Goal: Information Seeking & Learning: Learn about a topic

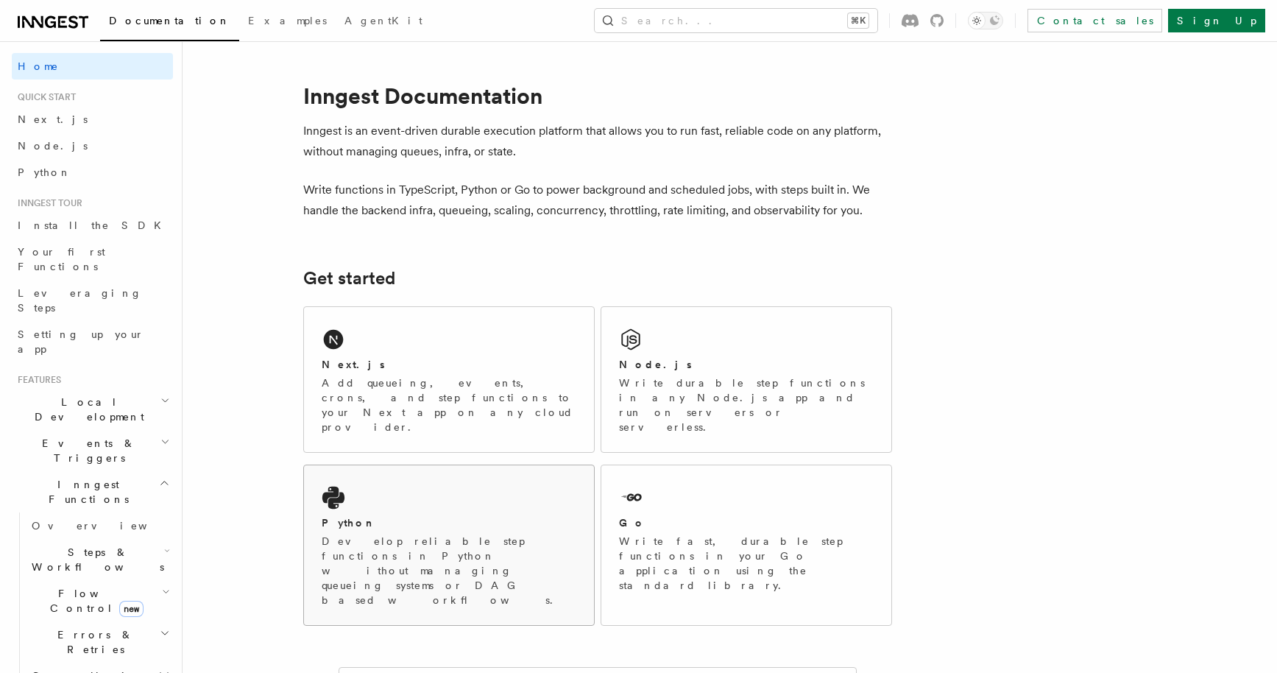
click at [436, 534] on p "Develop reliable step functions in Python without managing queueing systems or …" at bounding box center [449, 571] width 255 height 74
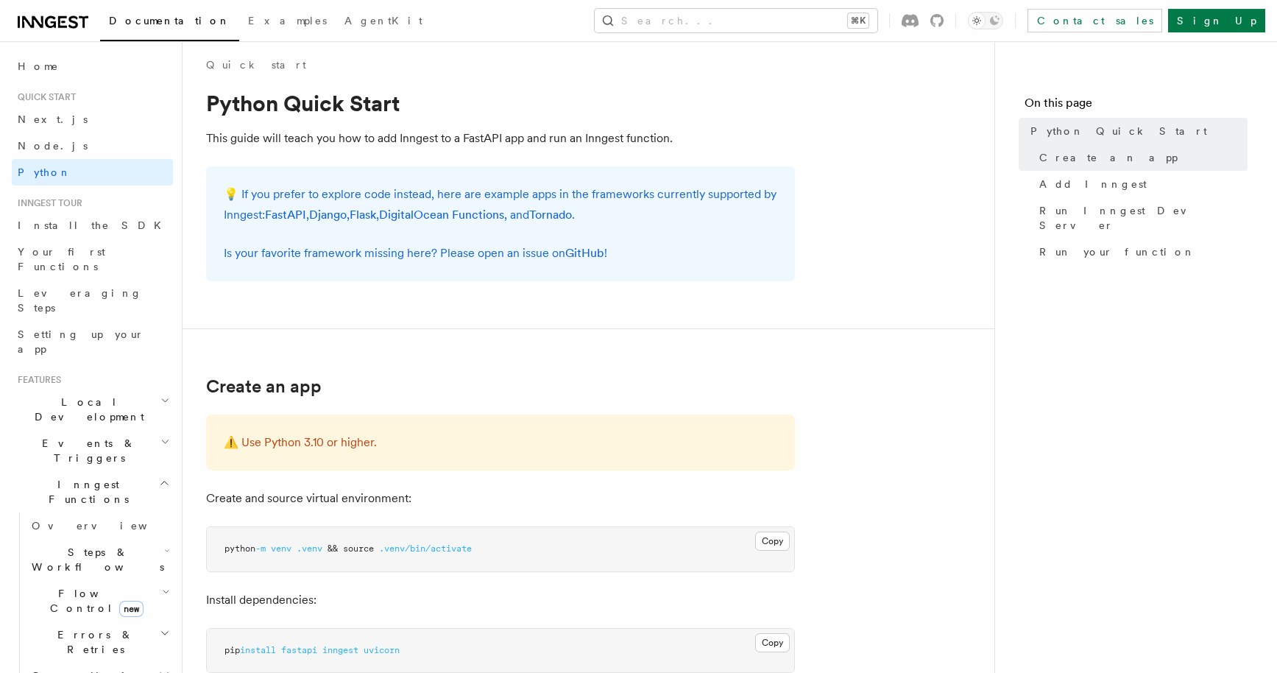
scroll to position [12, 0]
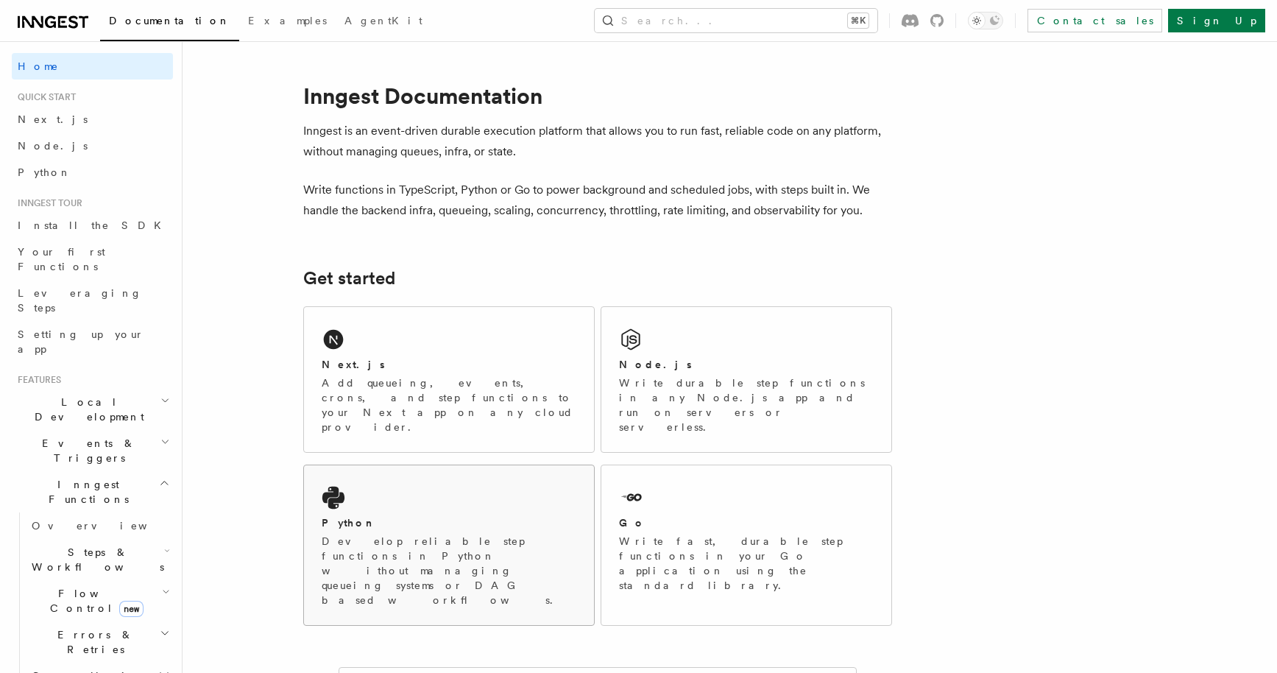
click at [417, 465] on div "Python Develop reliable step functions in Python without managing queueing syst…" at bounding box center [449, 545] width 290 height 160
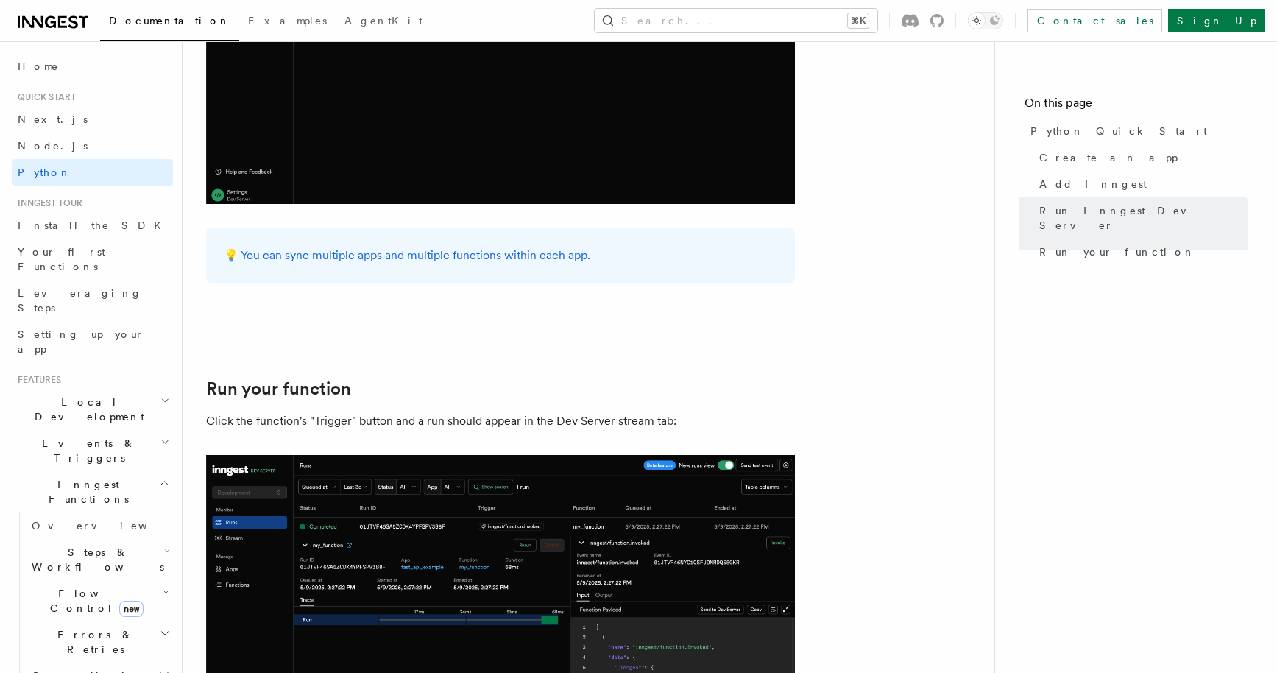
scroll to position [3049, 0]
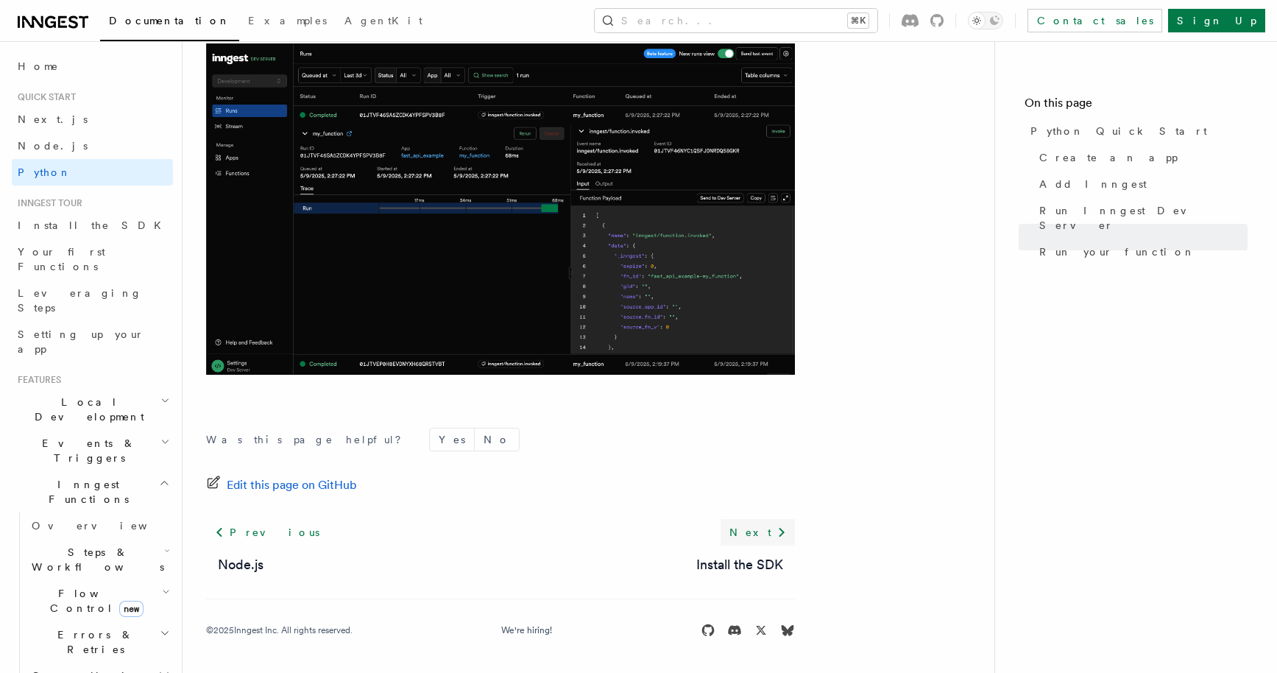
click at [781, 528] on icon at bounding box center [782, 533] width 6 height 10
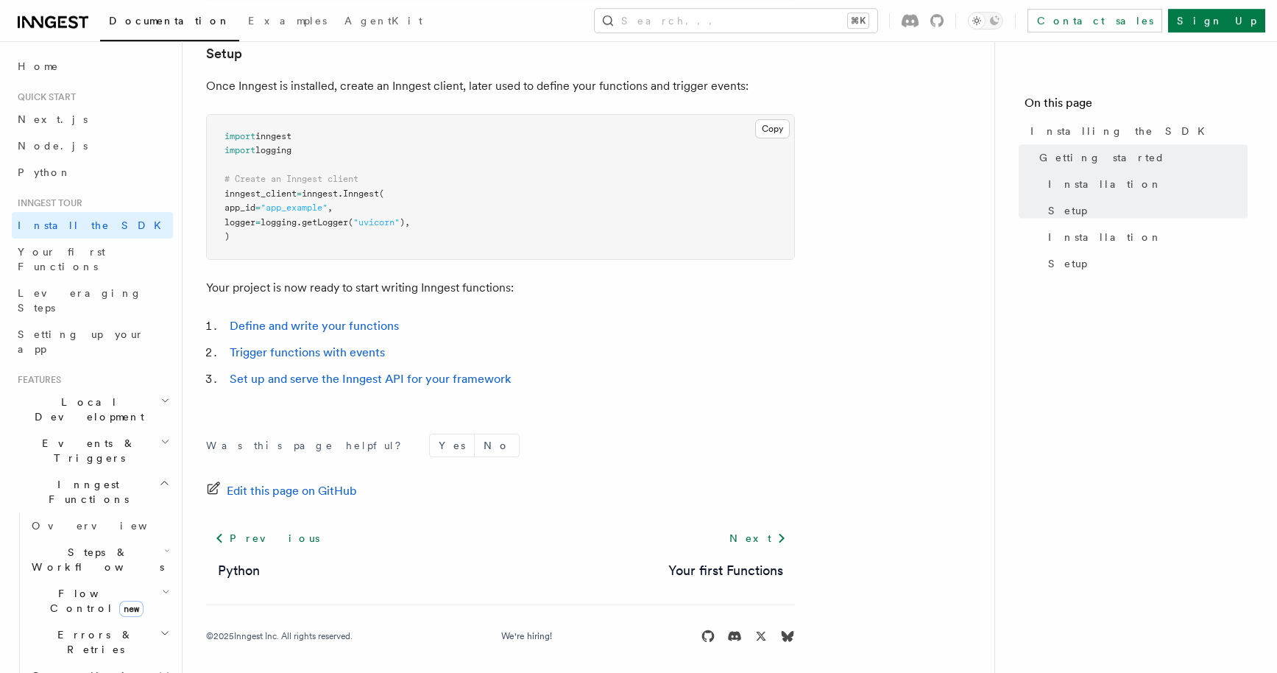
scroll to position [566, 0]
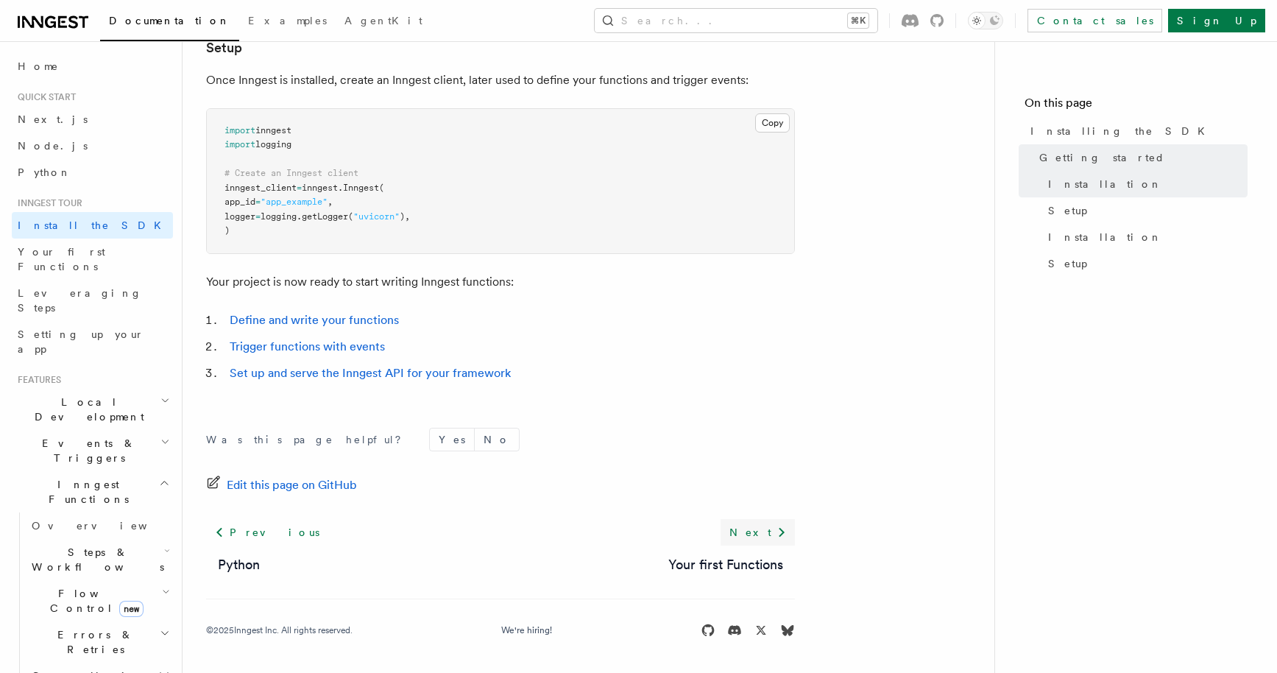
click at [776, 534] on icon at bounding box center [782, 532] width 18 height 18
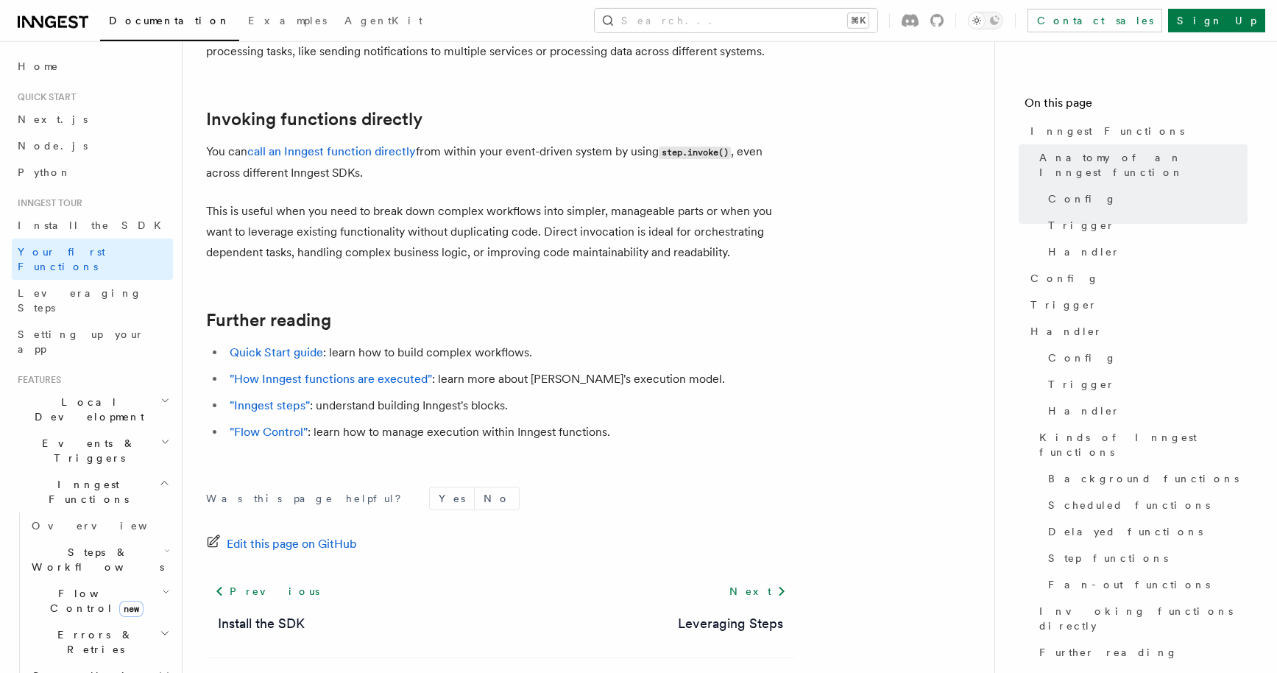
scroll to position [3026, 0]
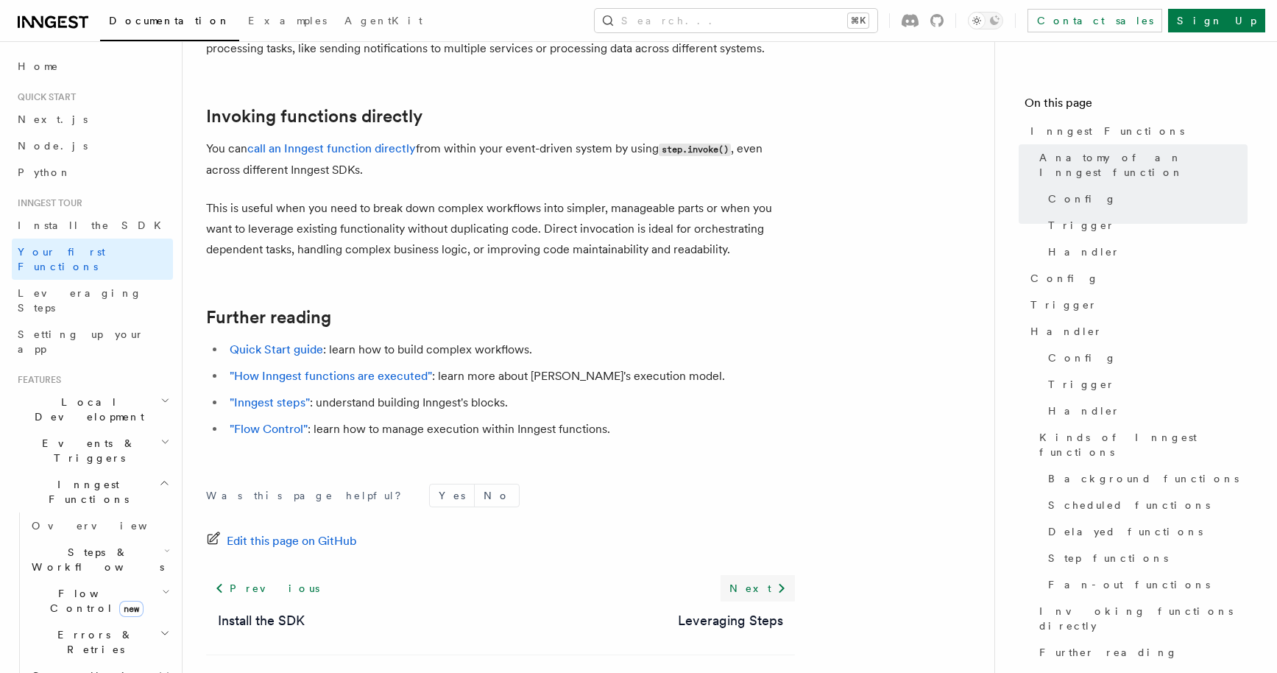
click at [772, 575] on link "Next" at bounding box center [758, 588] width 74 height 26
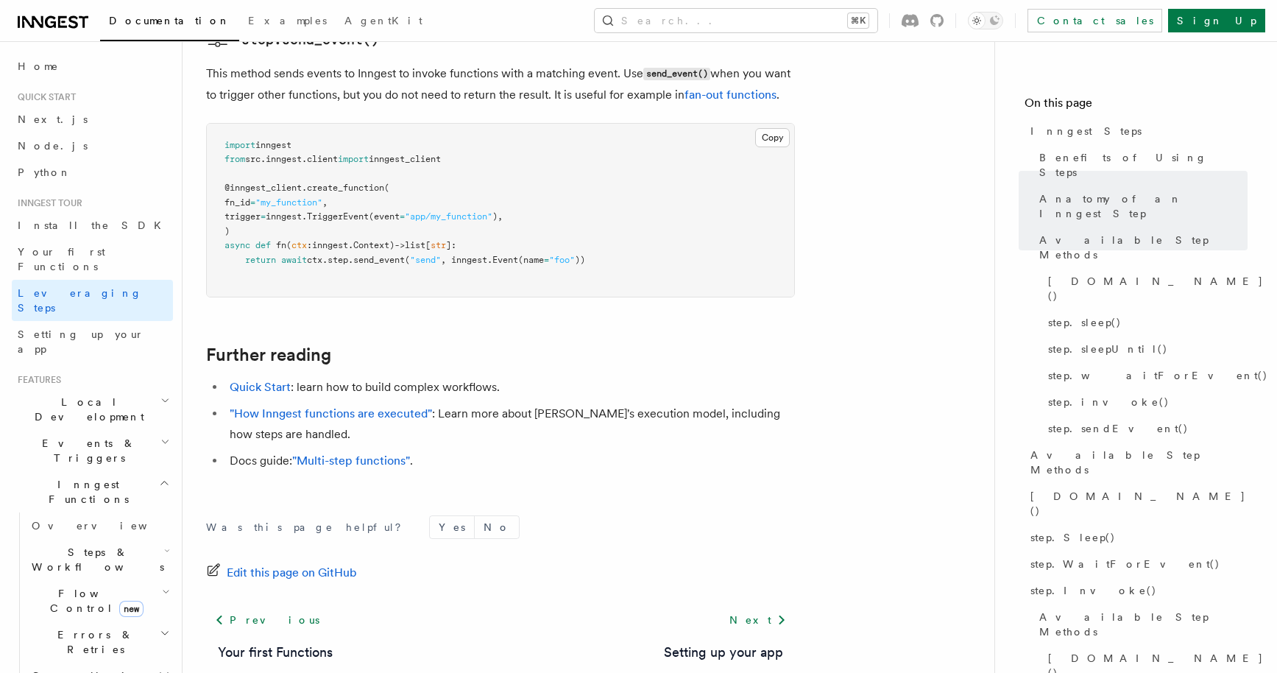
scroll to position [3400, 0]
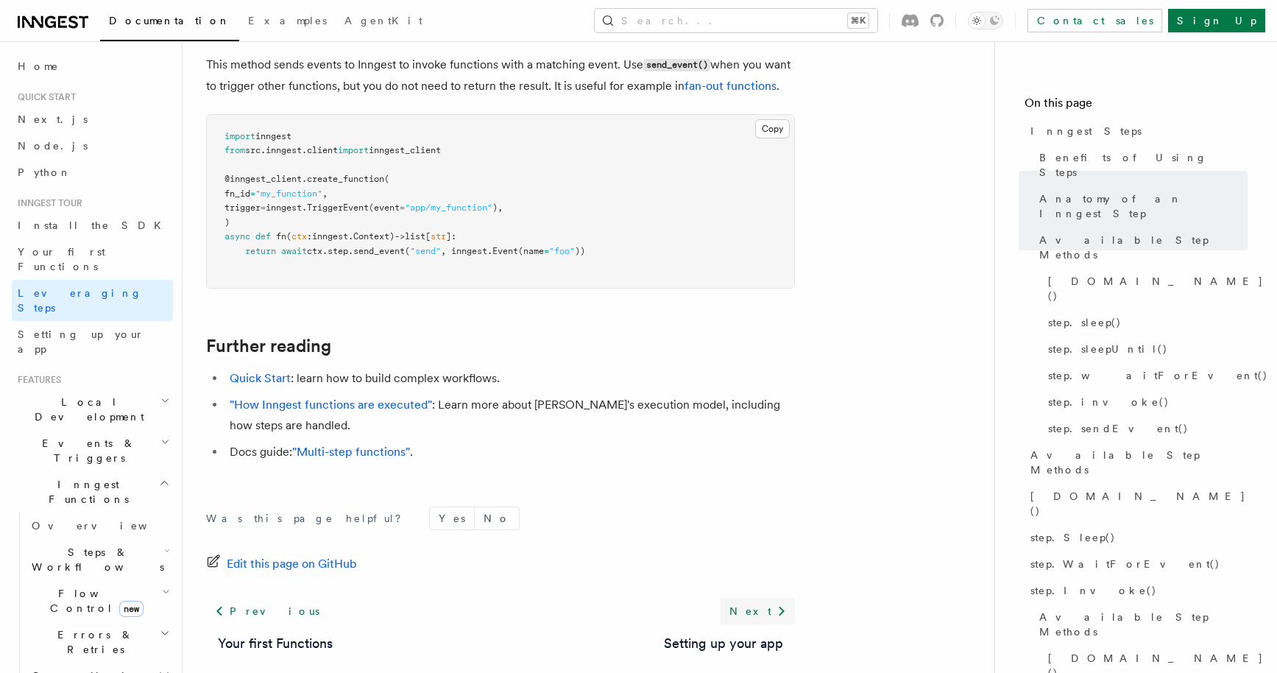
click at [774, 602] on icon at bounding box center [782, 611] width 18 height 18
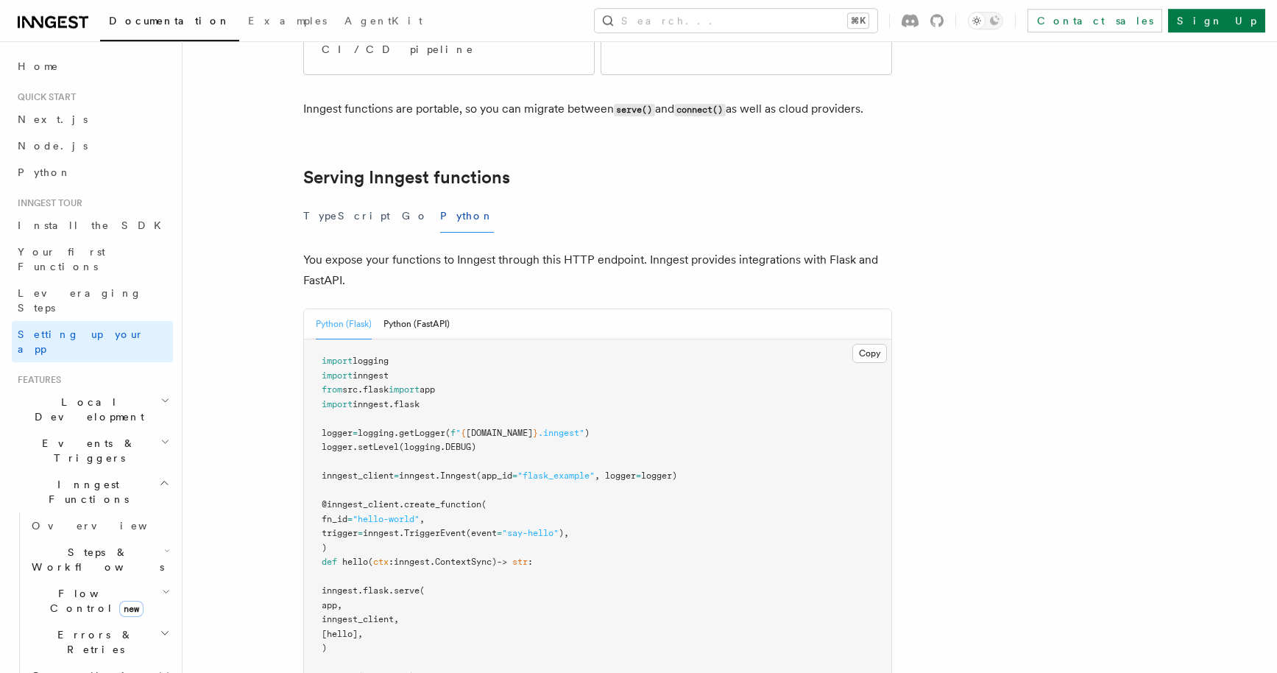
scroll to position [436, 0]
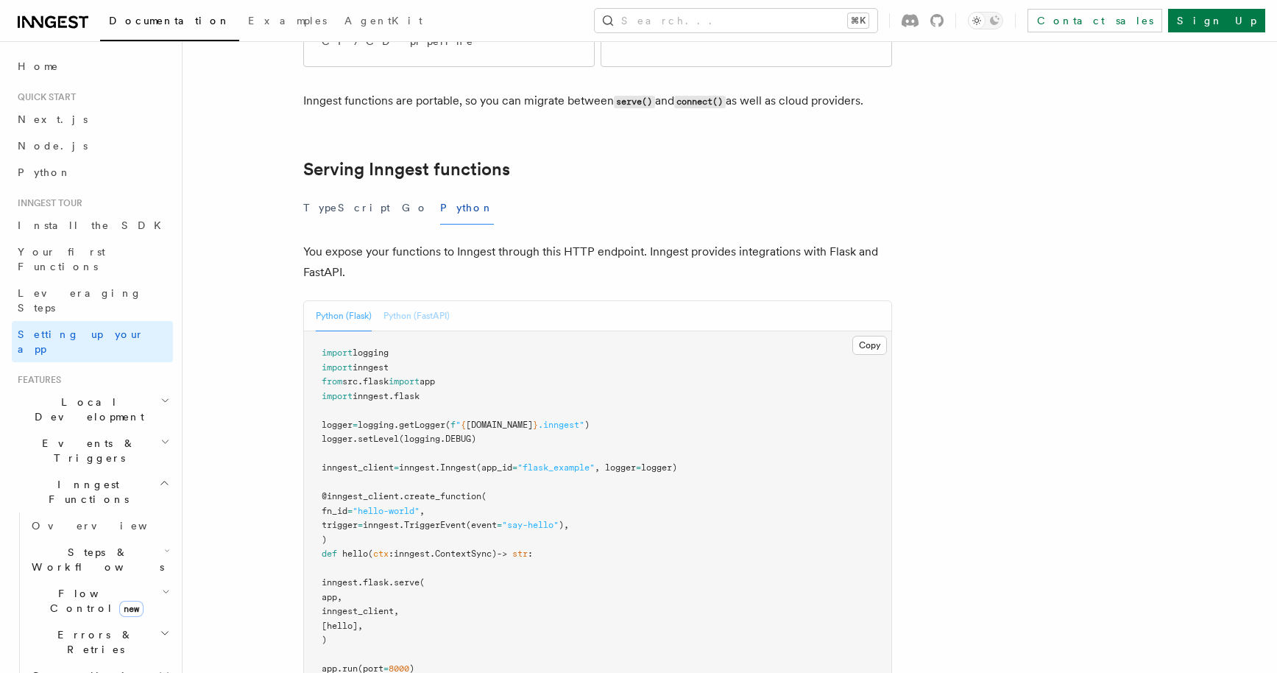
click at [443, 301] on button "Python (FastAPI)" at bounding box center [416, 316] width 66 height 30
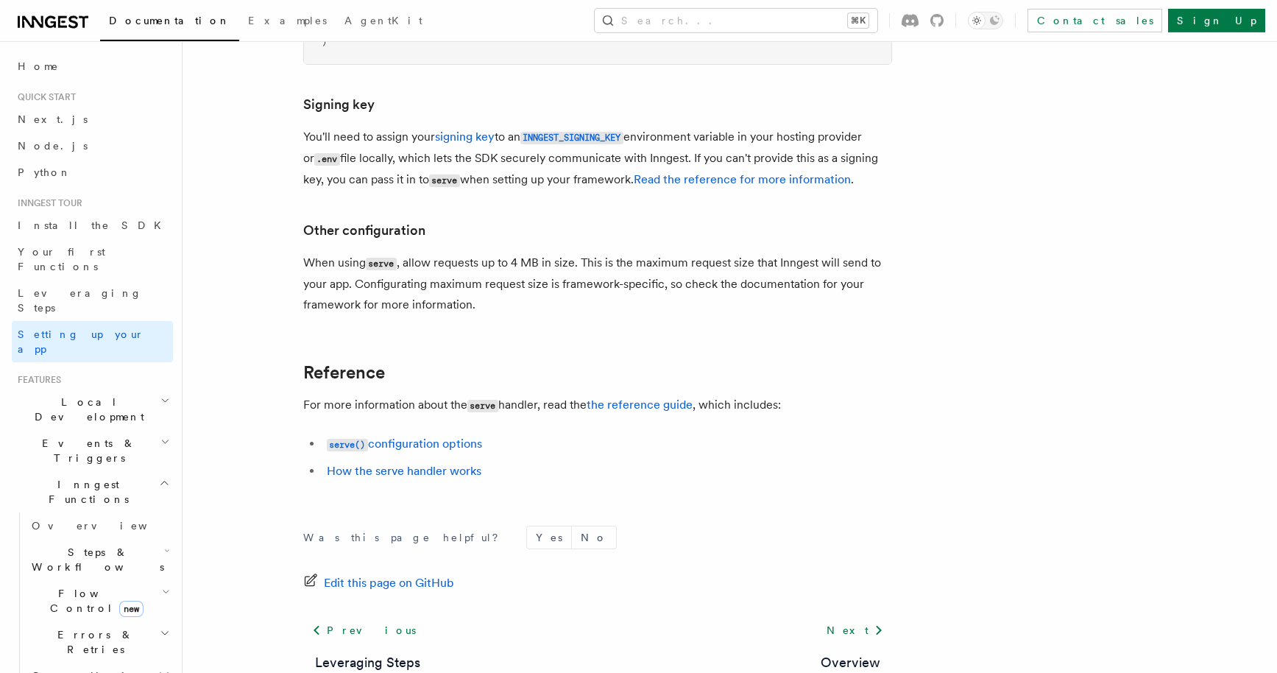
scroll to position [1083, 0]
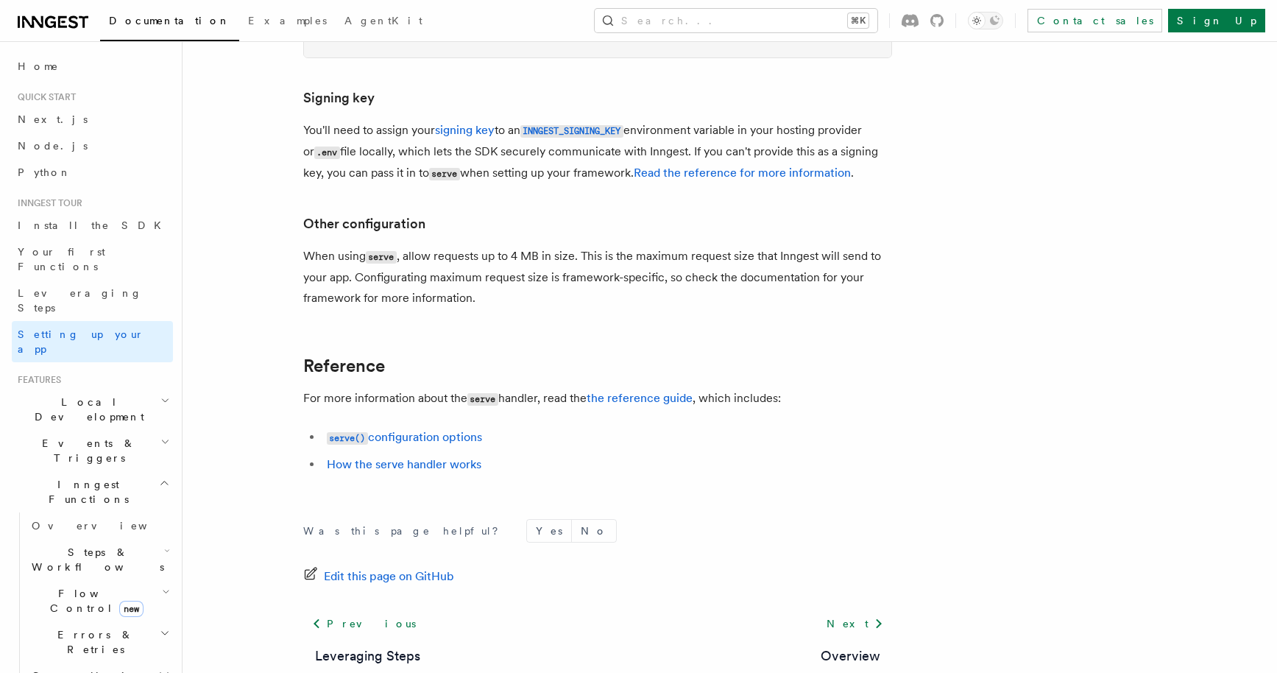
click at [59, 545] on span "Steps & Workflows" at bounding box center [95, 559] width 138 height 29
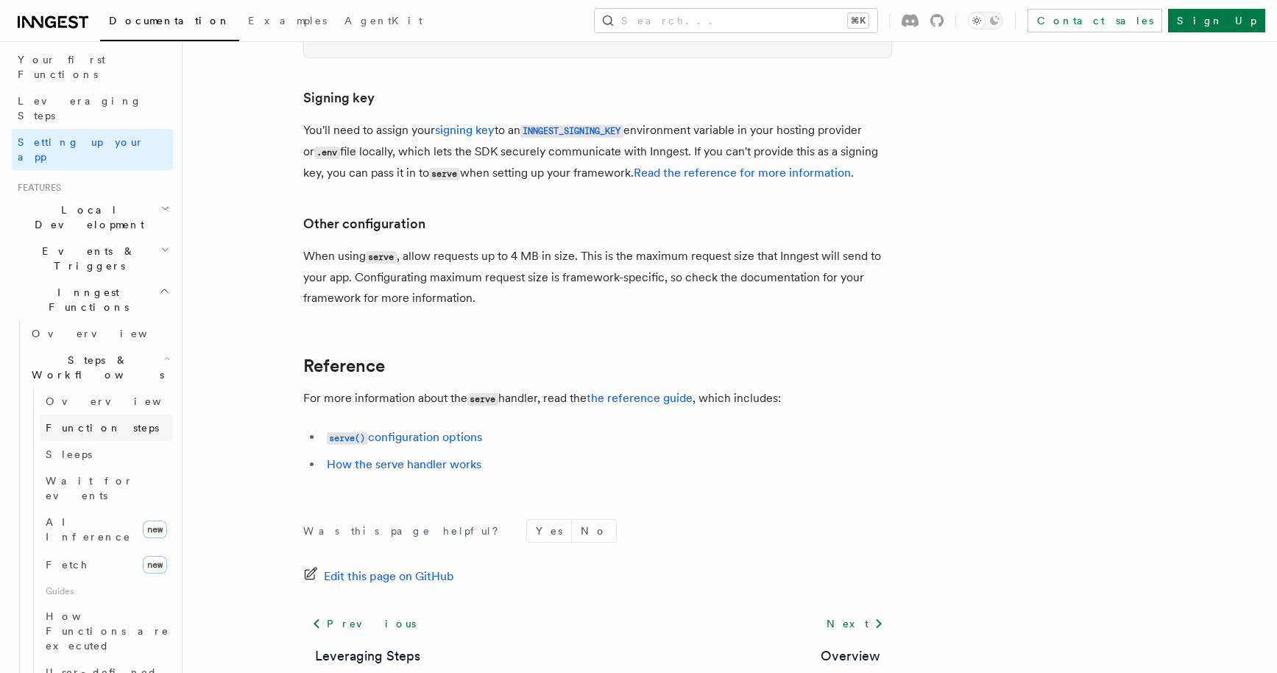
scroll to position [201, 0]
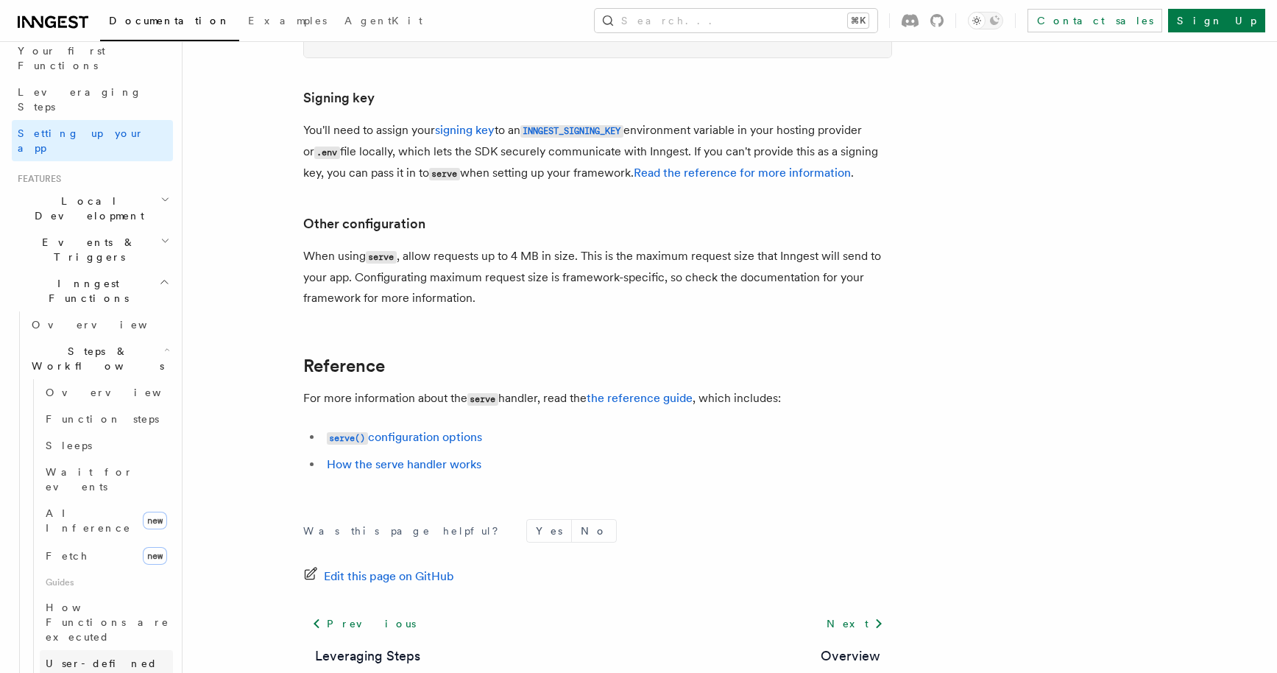
click at [91, 657] on span "User-defined Workflows" at bounding box center [112, 670] width 132 height 26
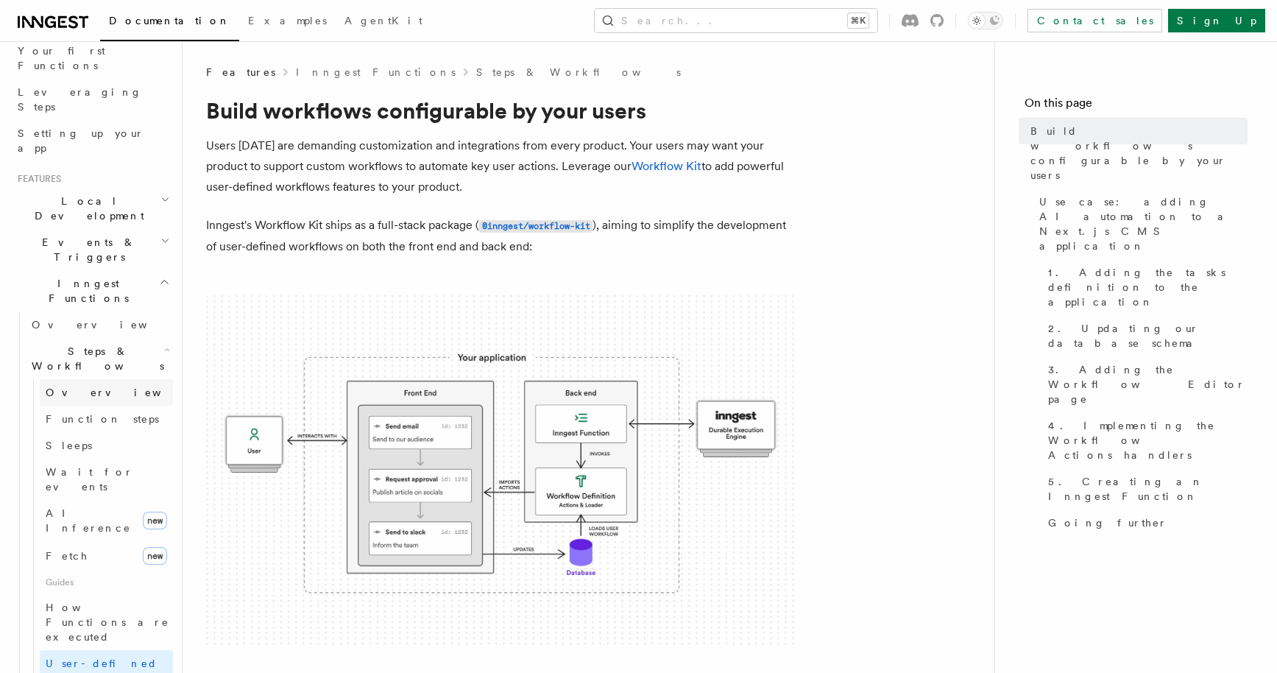
click at [83, 386] on span "Overview" at bounding box center [122, 392] width 152 height 12
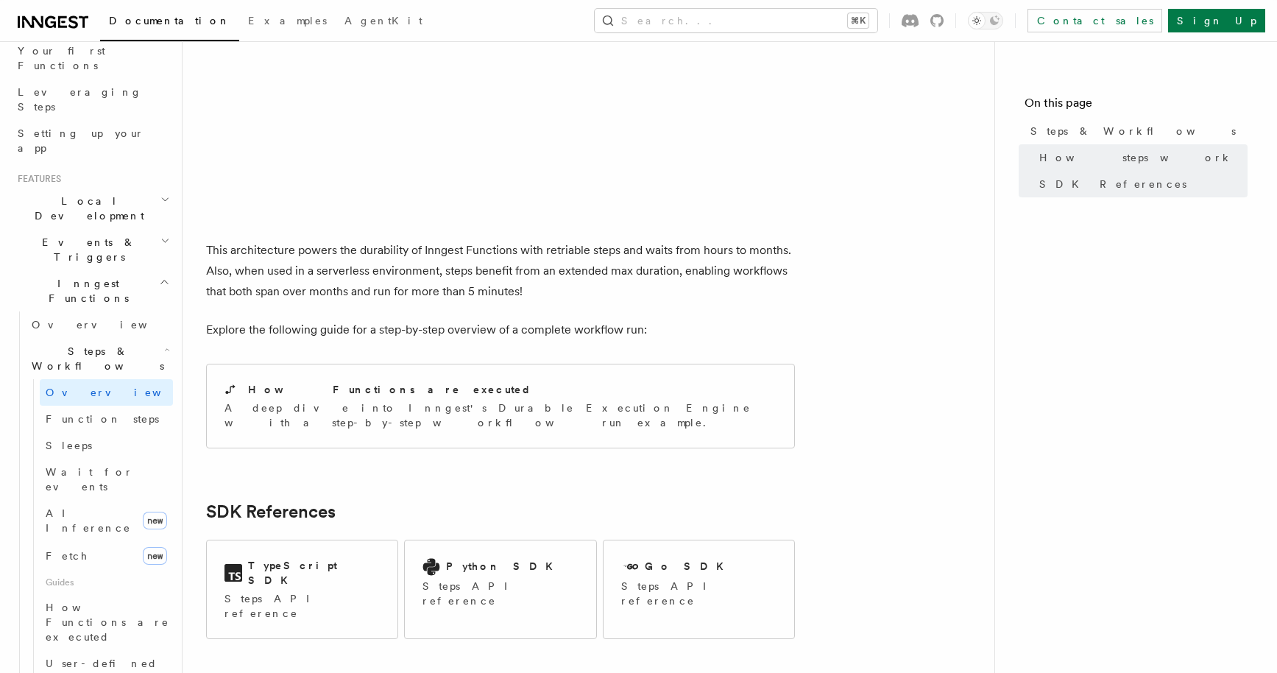
scroll to position [1331, 0]
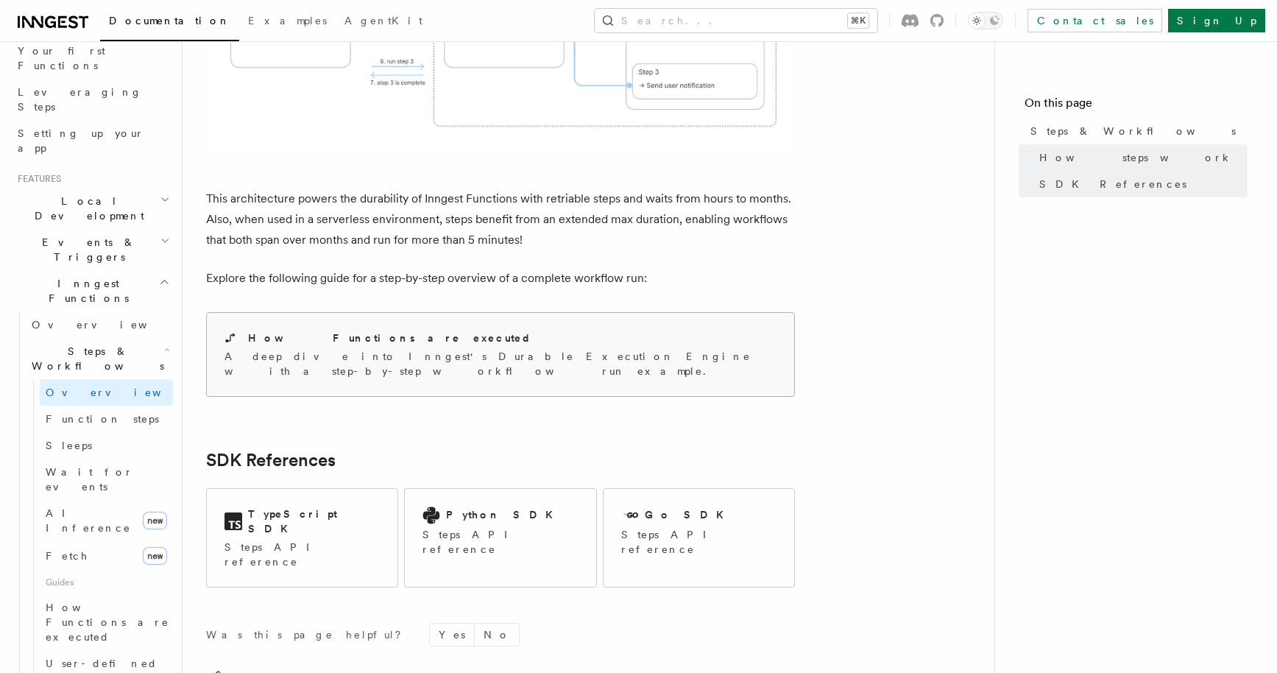
click at [464, 330] on div "How Functions are executed" at bounding box center [500, 337] width 552 height 15
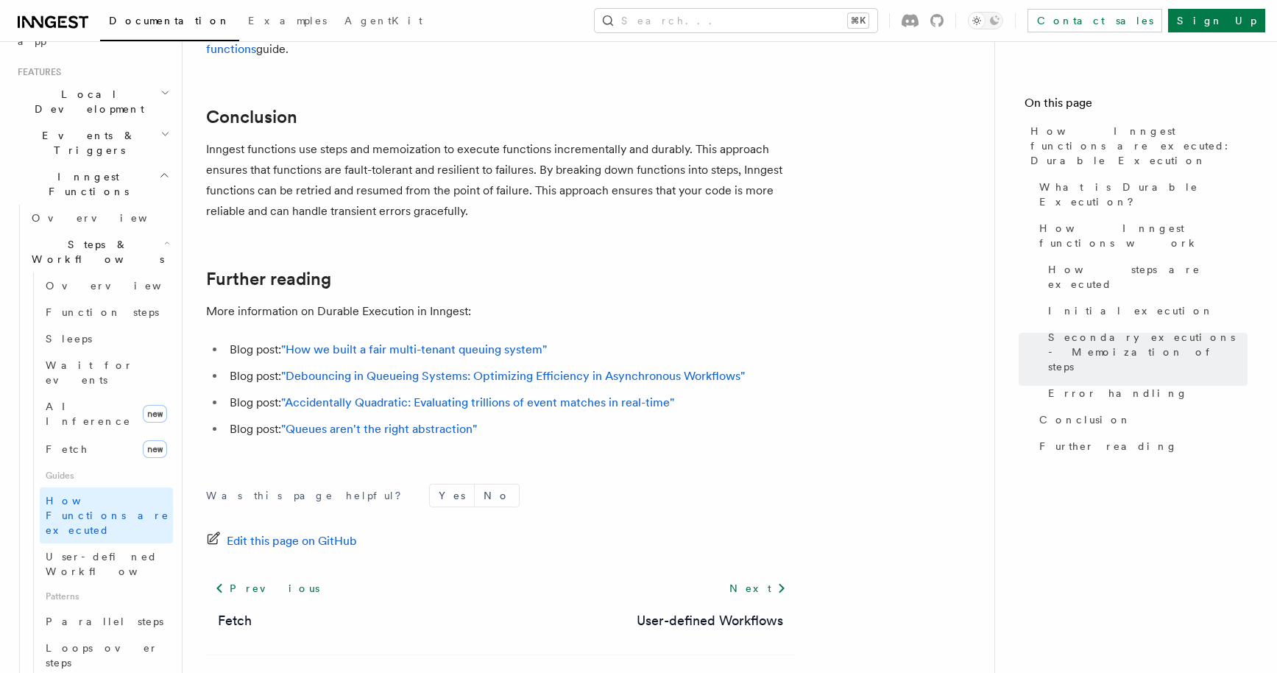
scroll to position [316, 0]
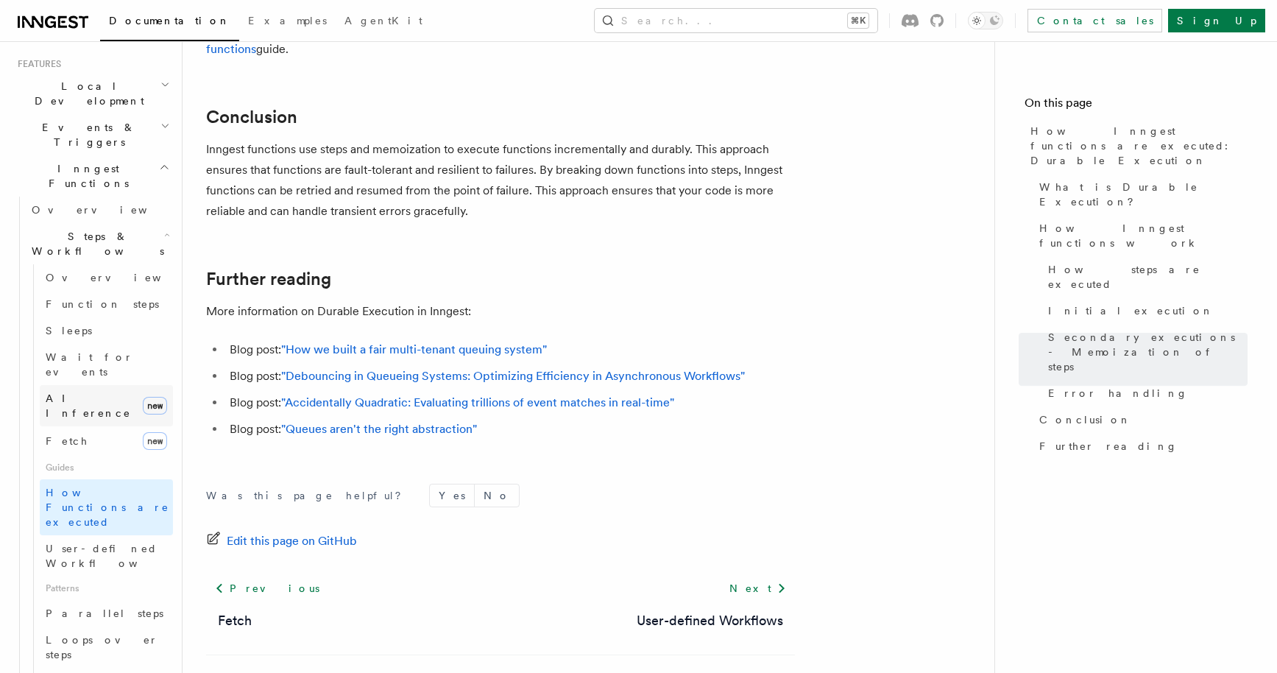
click at [89, 391] on span "AI Inference" at bounding box center [91, 405] width 91 height 29
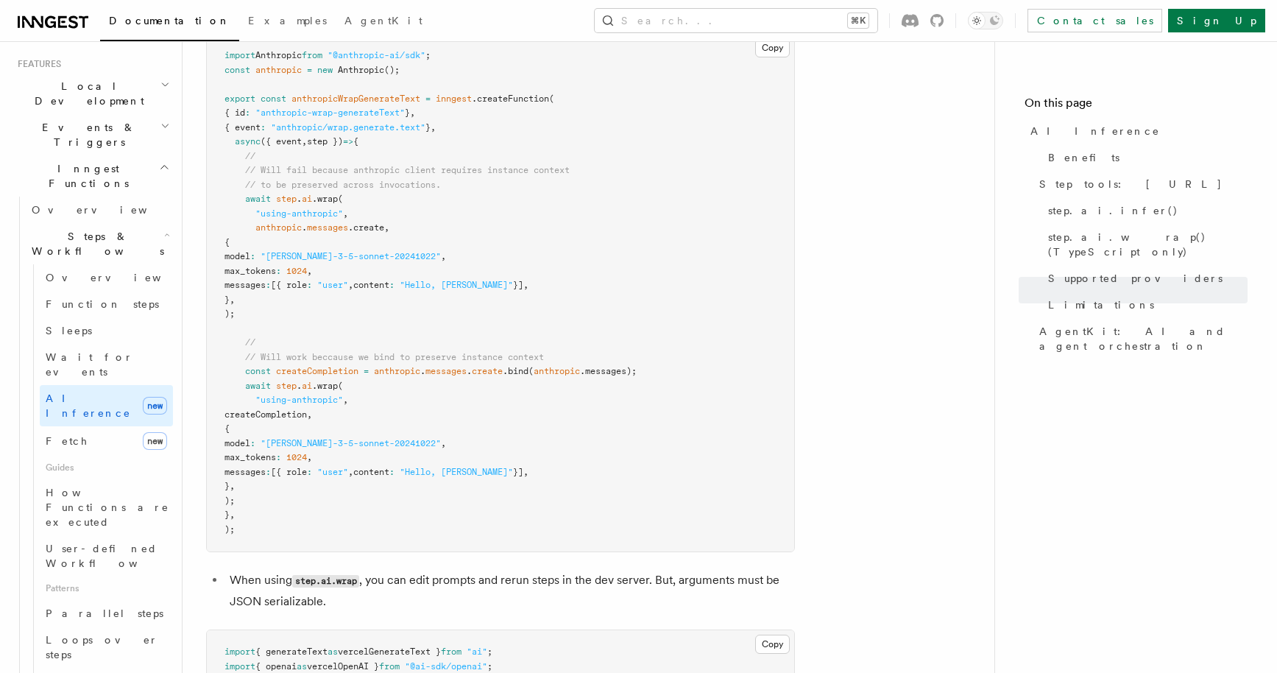
scroll to position [2567, 0]
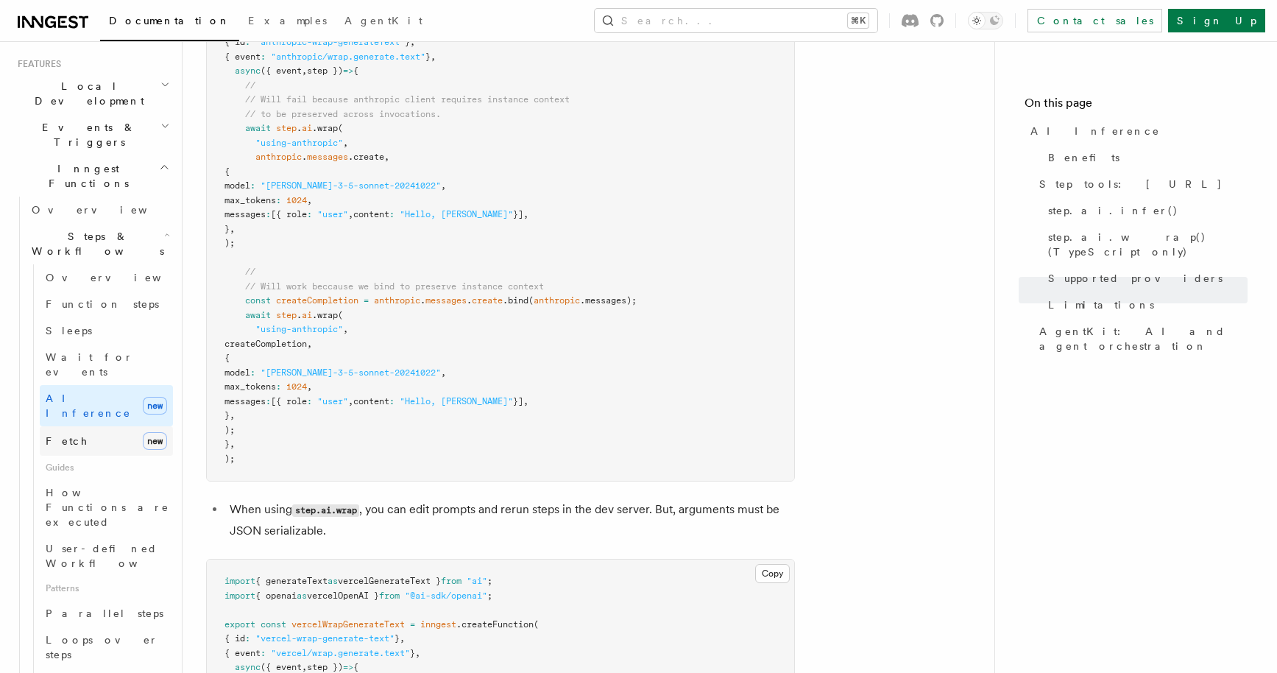
click at [88, 426] on link "Fetch new" at bounding box center [106, 440] width 133 height 29
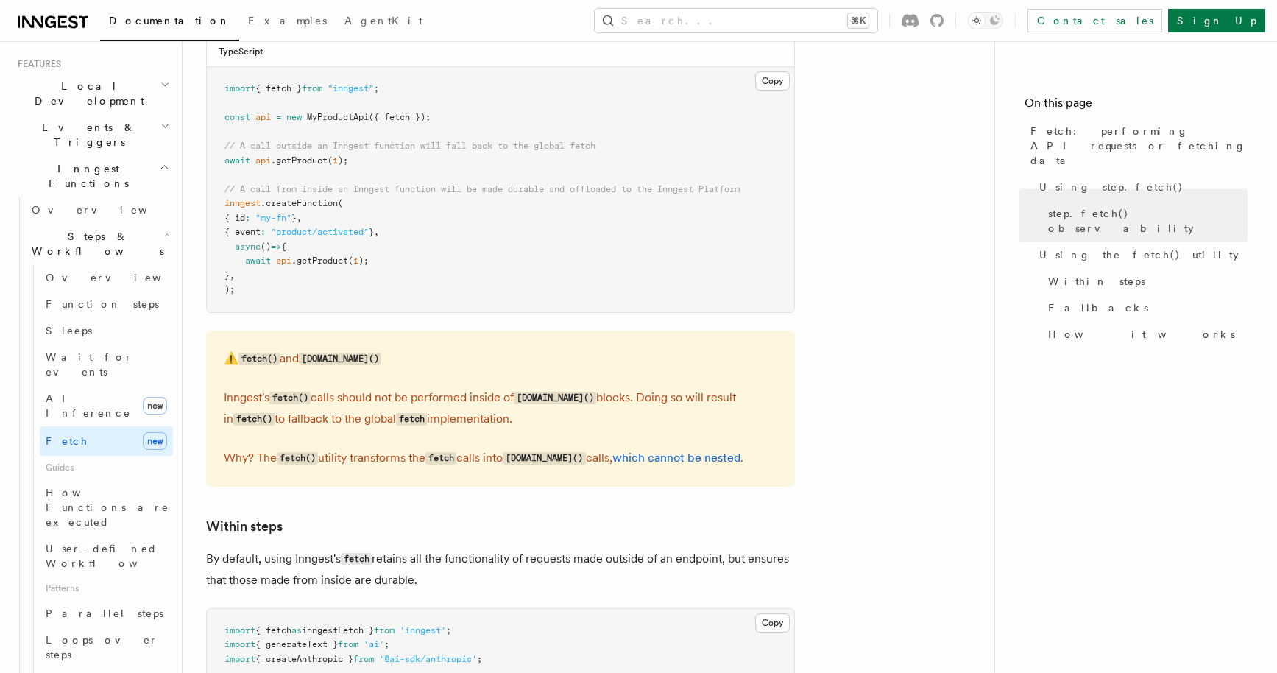
scroll to position [1825, 0]
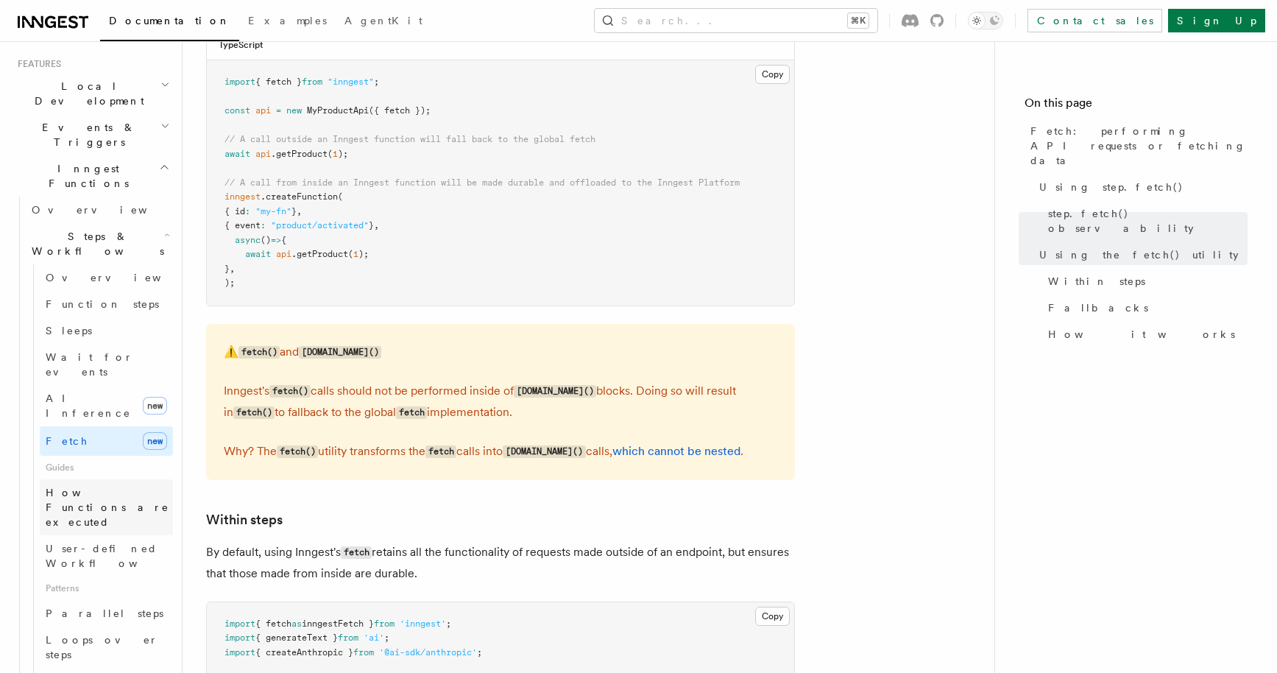
click at [97, 486] on span "How Functions are executed" at bounding box center [108, 506] width 124 height 41
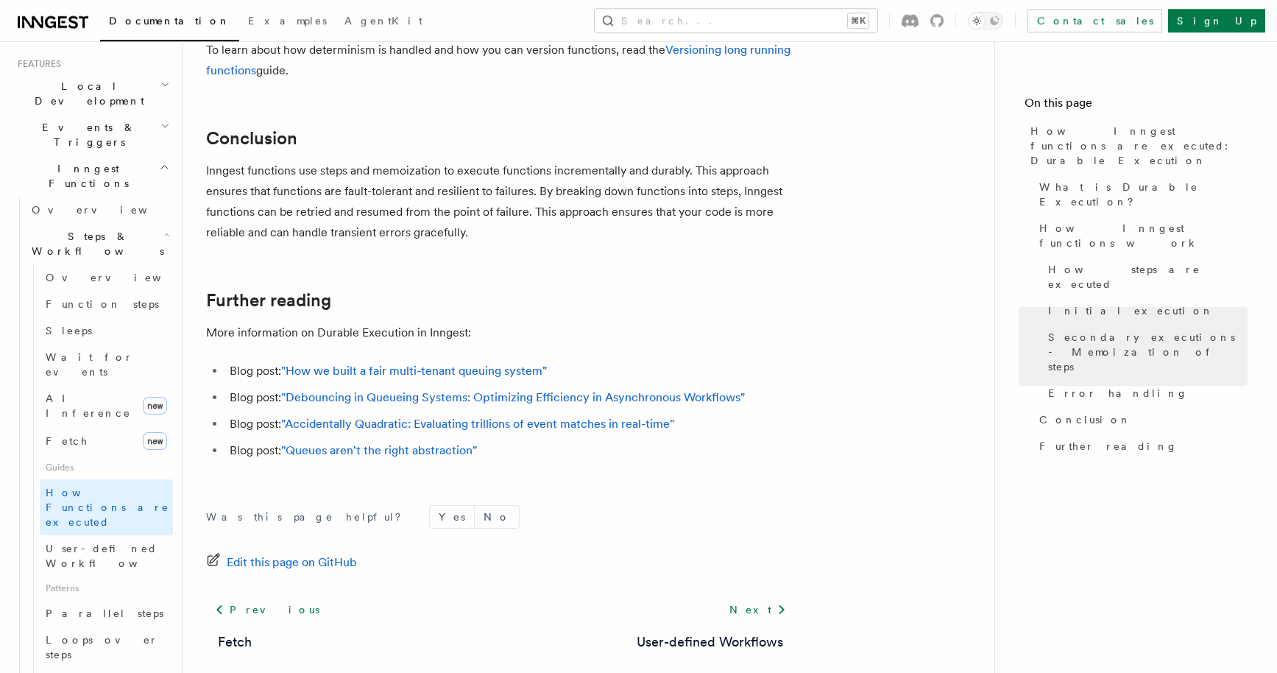
scroll to position [2819, 0]
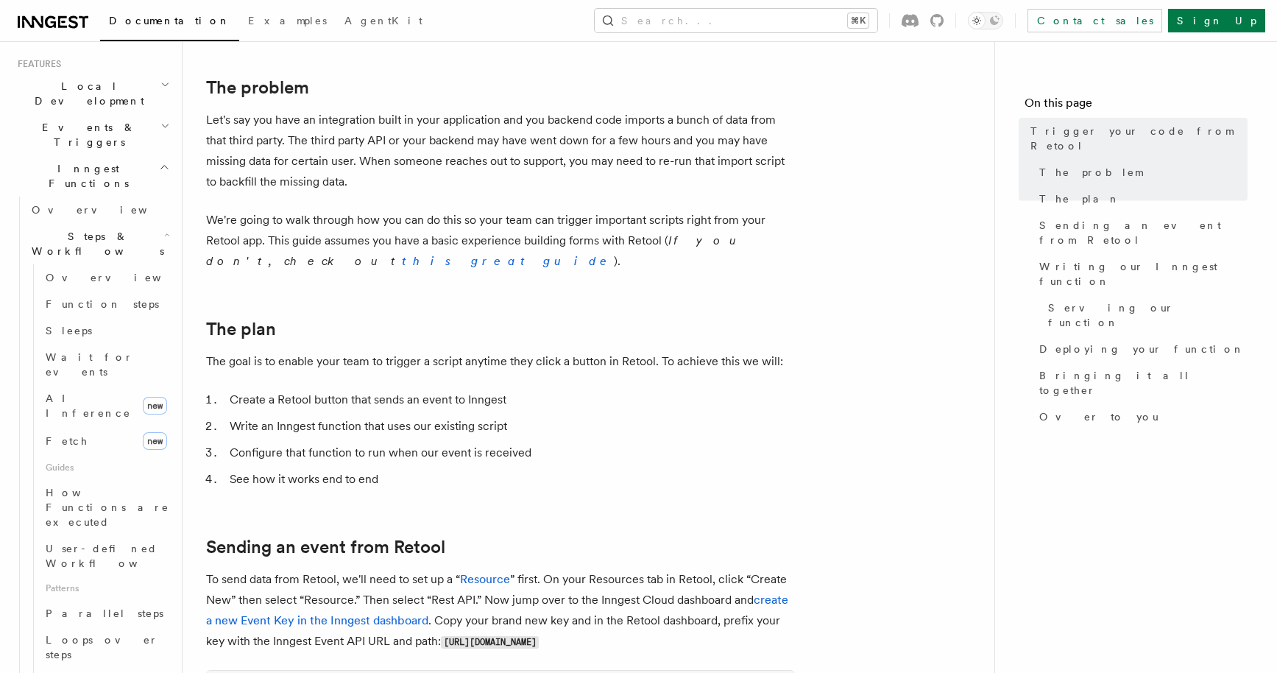
scroll to position [283, 0]
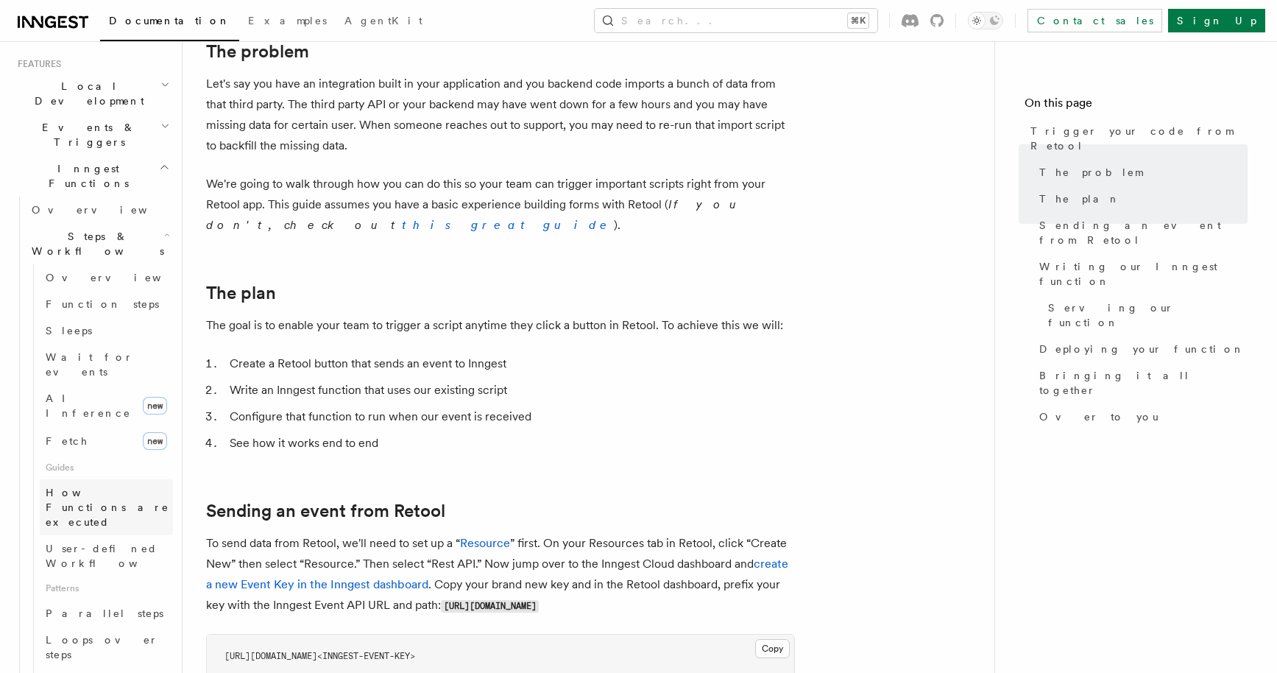
click at [116, 485] on span "How Functions are executed" at bounding box center [109, 507] width 127 height 44
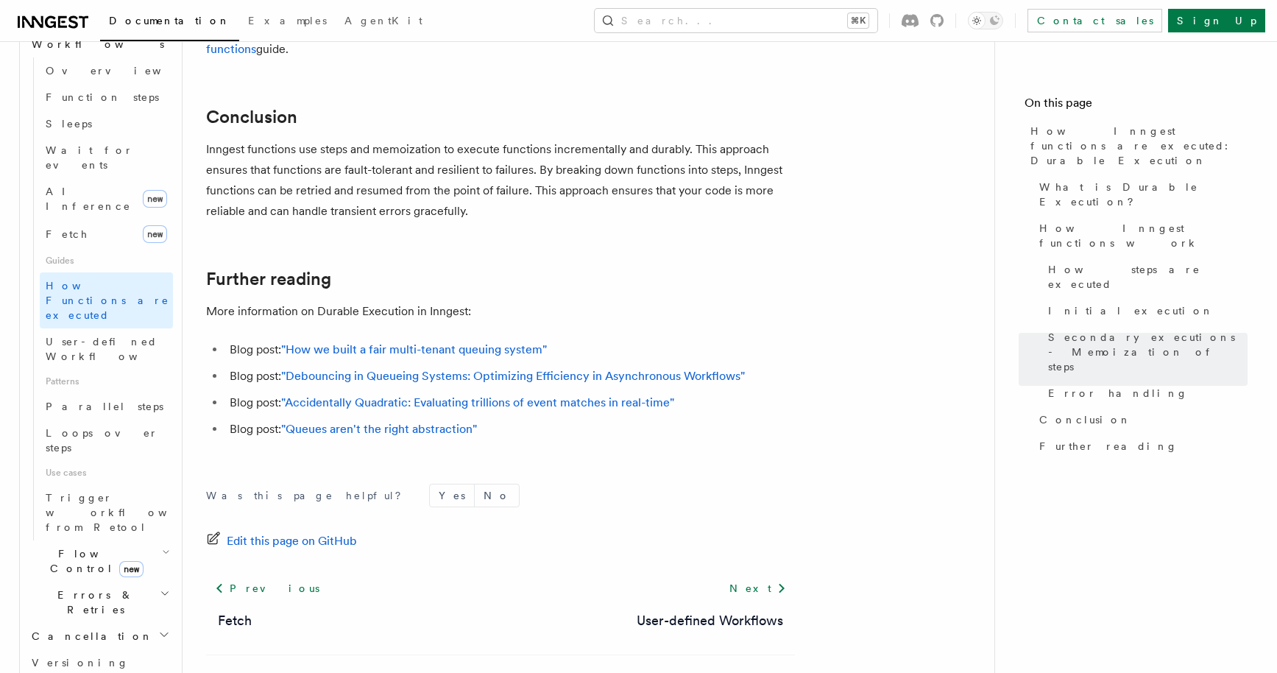
scroll to position [545, 0]
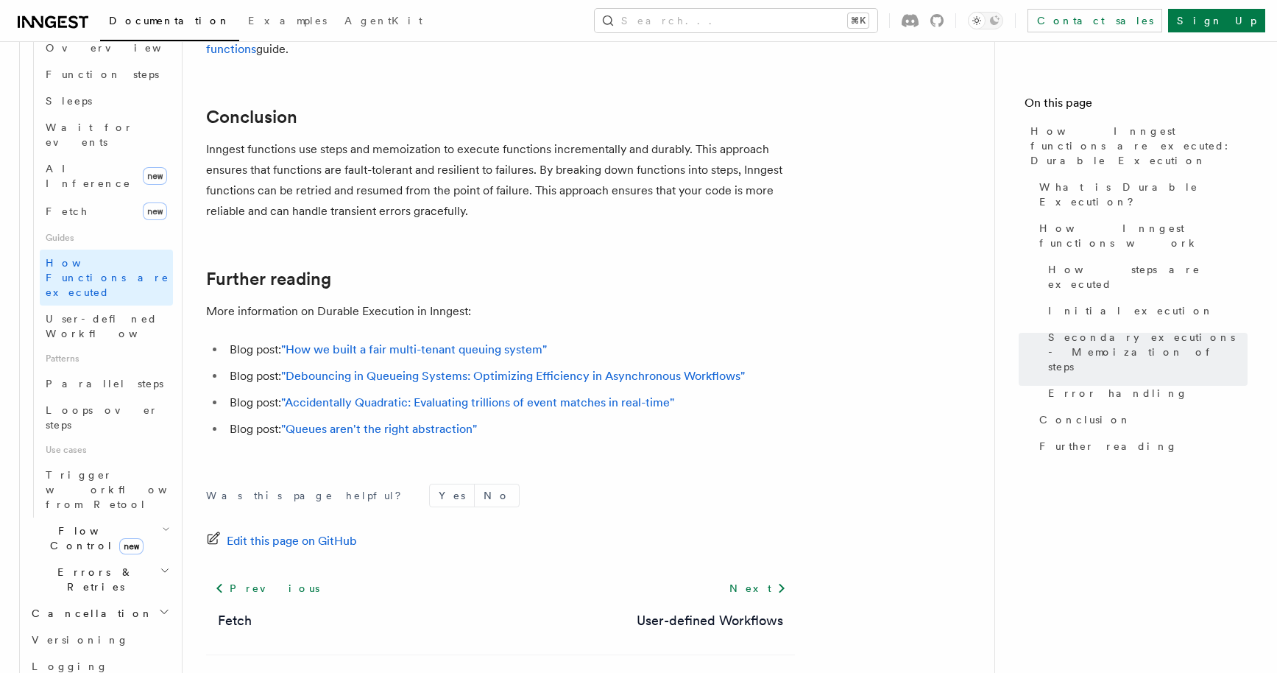
click at [80, 523] on span "Flow Control new" at bounding box center [94, 537] width 136 height 29
click at [84, 606] on span "Cancellation" at bounding box center [89, 613] width 127 height 15
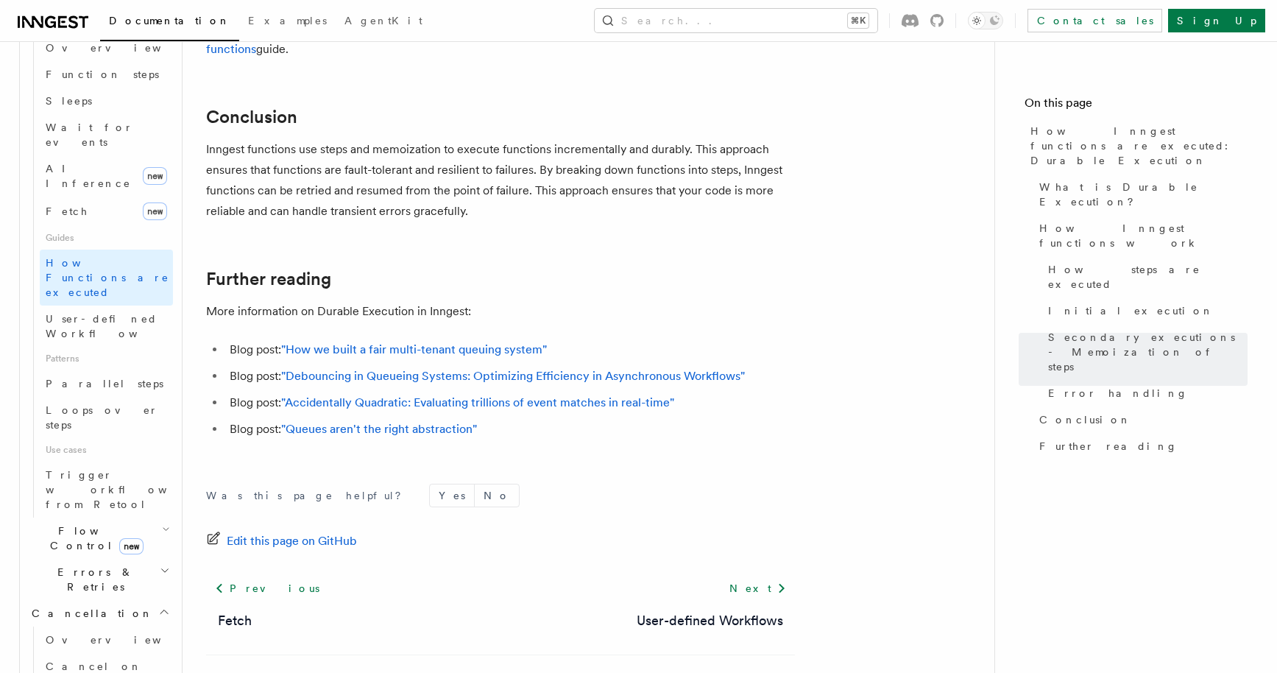
click at [84, 606] on span "Cancellation" at bounding box center [89, 613] width 127 height 15
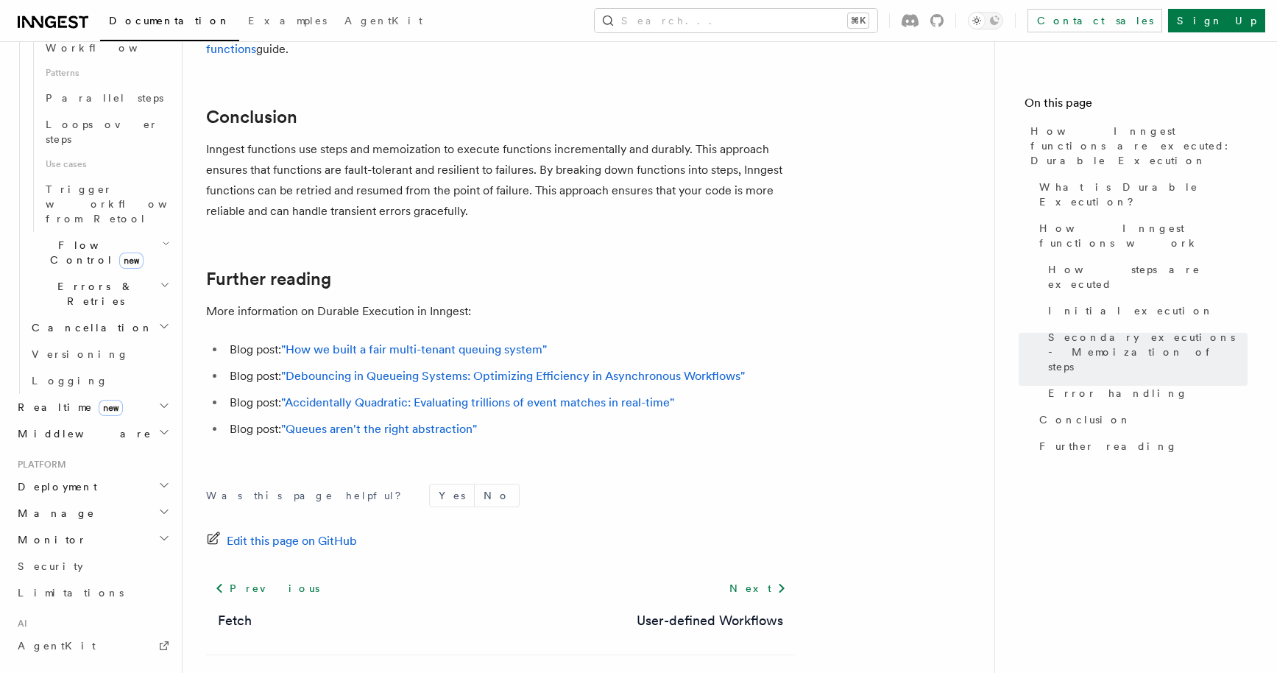
scroll to position [832, 0]
click at [70, 425] on span "Middleware" at bounding box center [82, 432] width 140 height 15
click at [96, 479] on span "Creating middleware" at bounding box center [94, 492] width 125 height 26
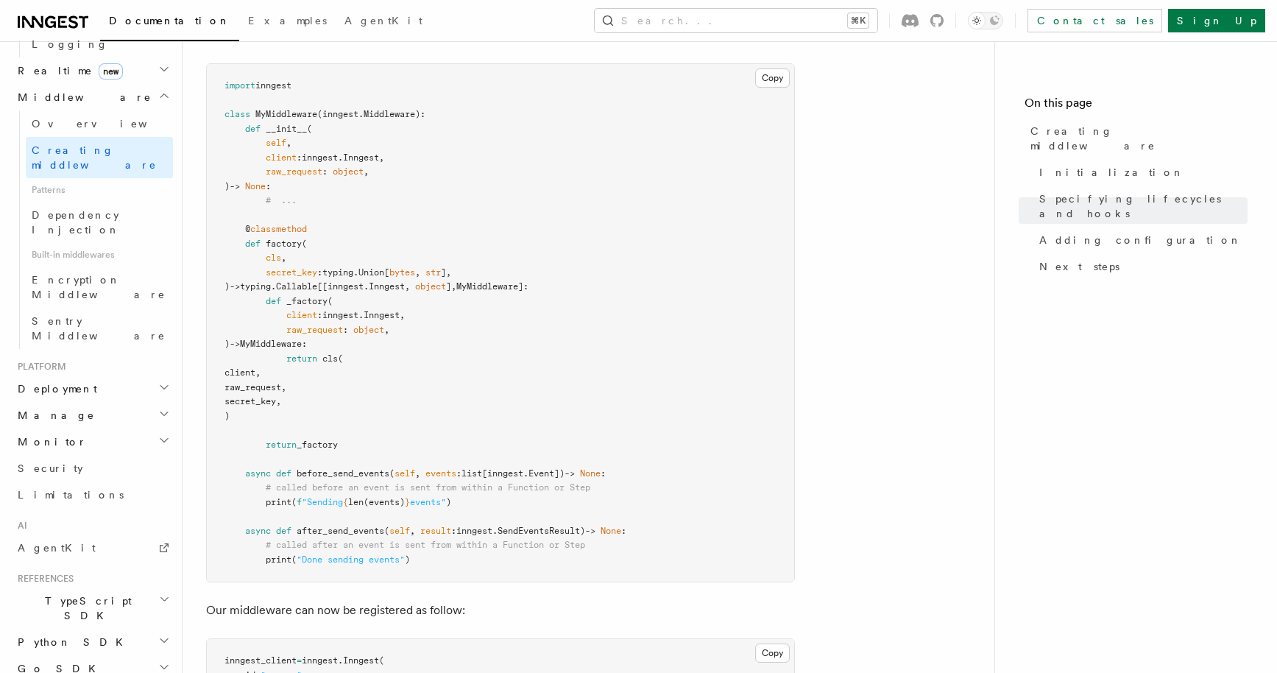
scroll to position [2096, 0]
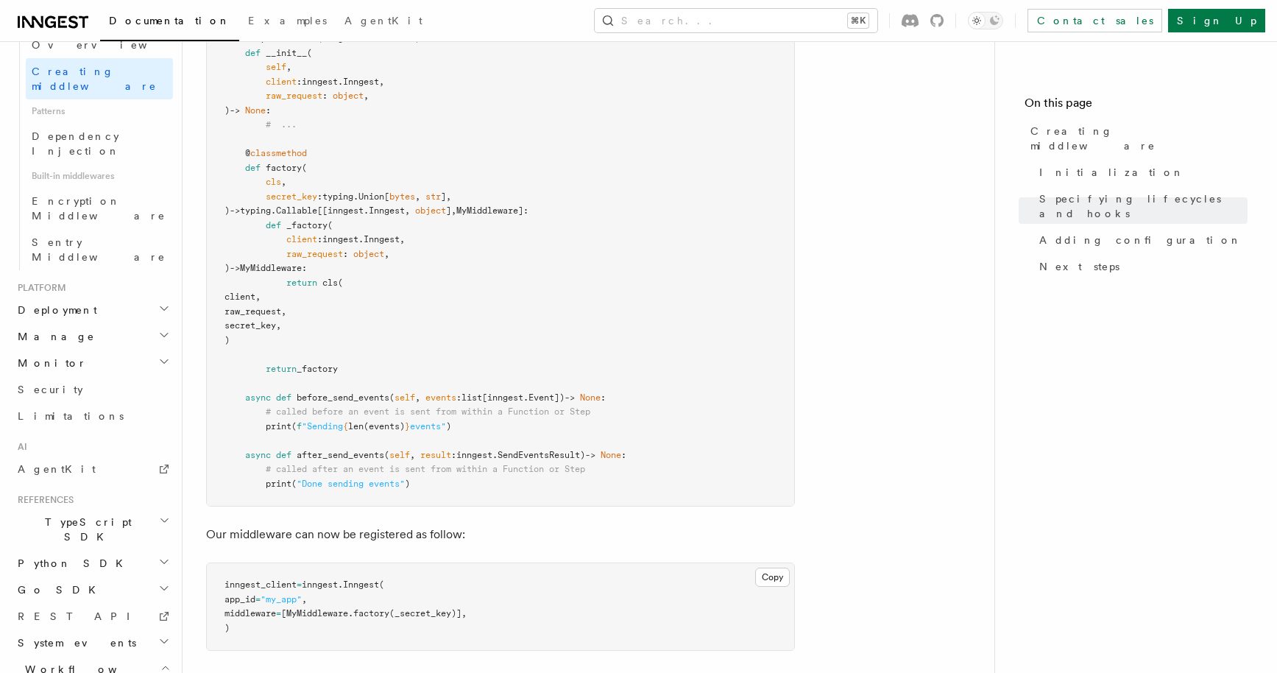
scroll to position [817, 0]
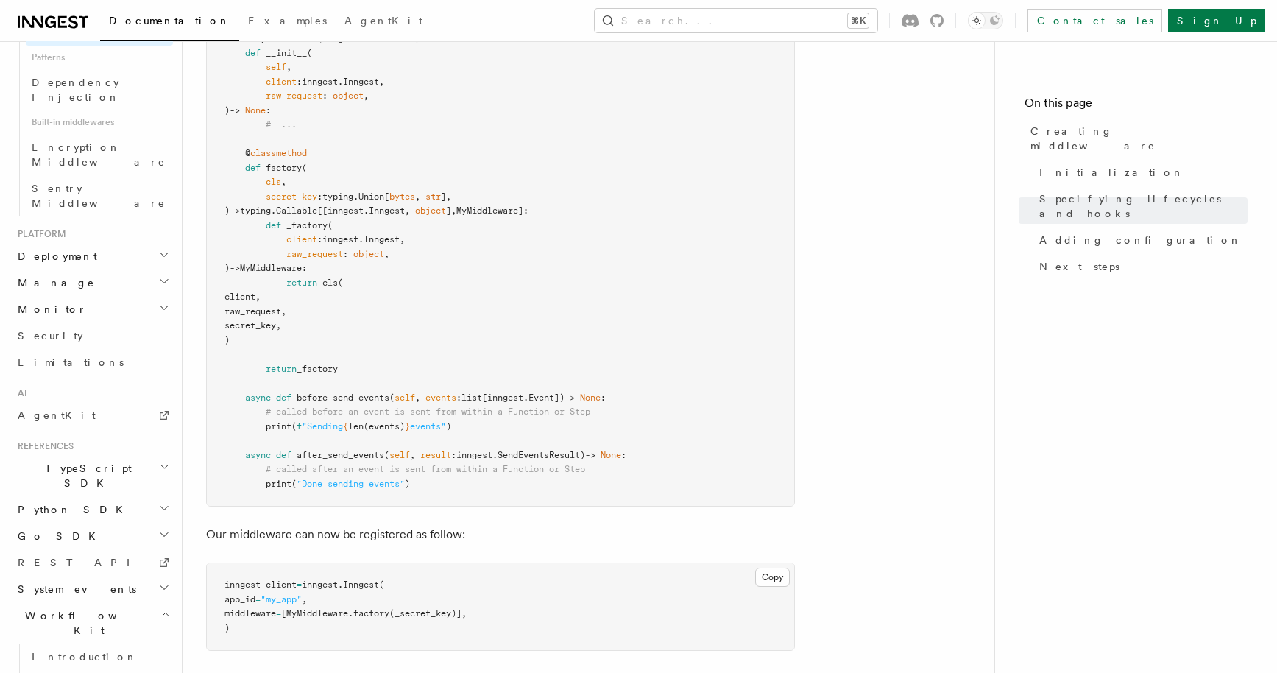
click at [109, 602] on h2 "Workflow Kit" at bounding box center [92, 622] width 161 height 41
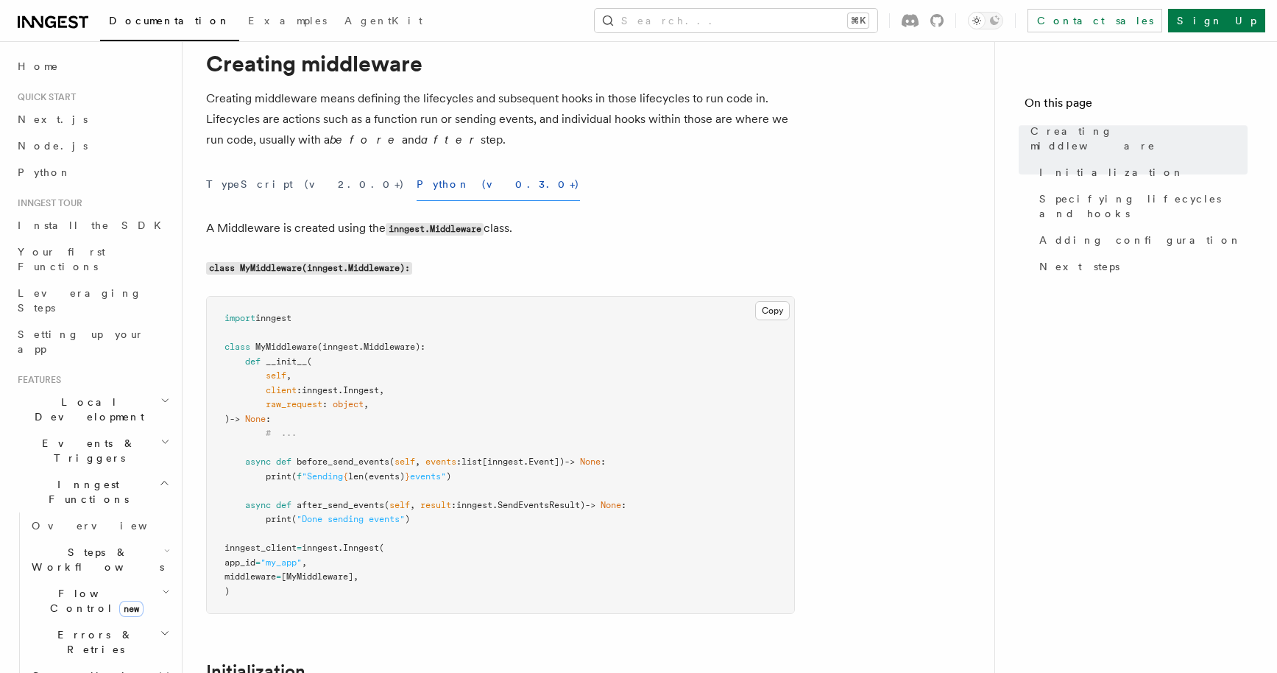
scroll to position [0, 0]
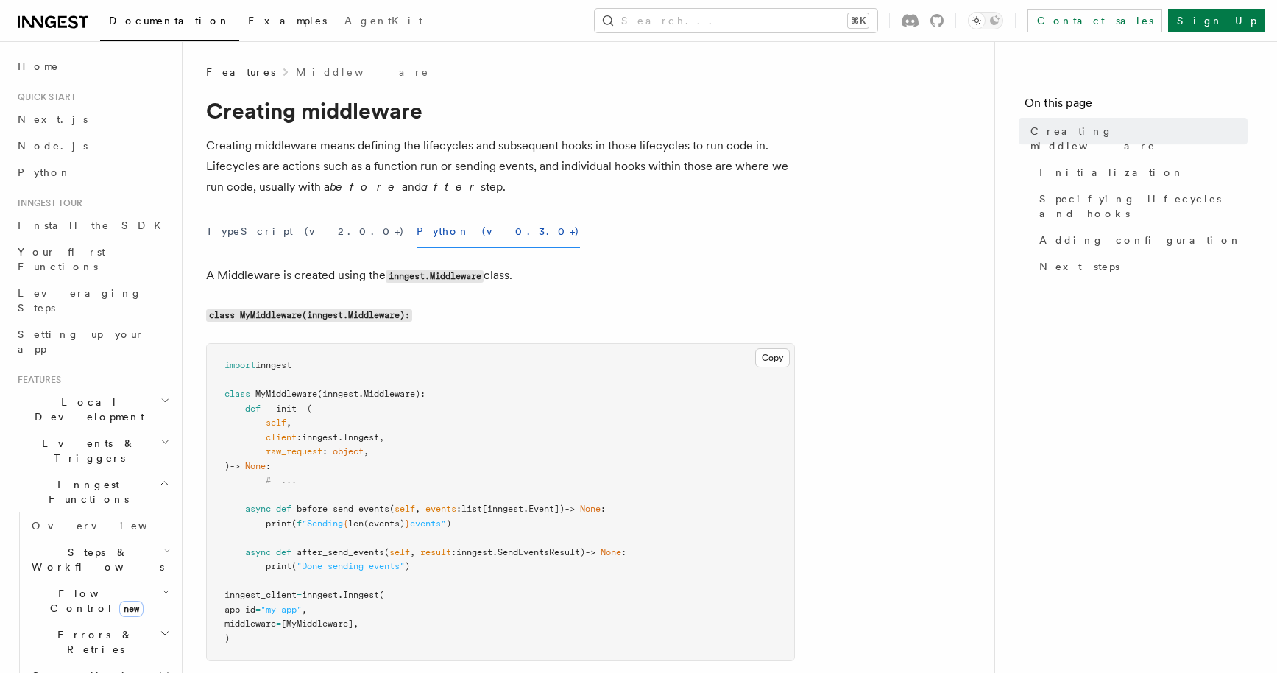
click at [248, 26] on span "Examples" at bounding box center [287, 21] width 79 height 12
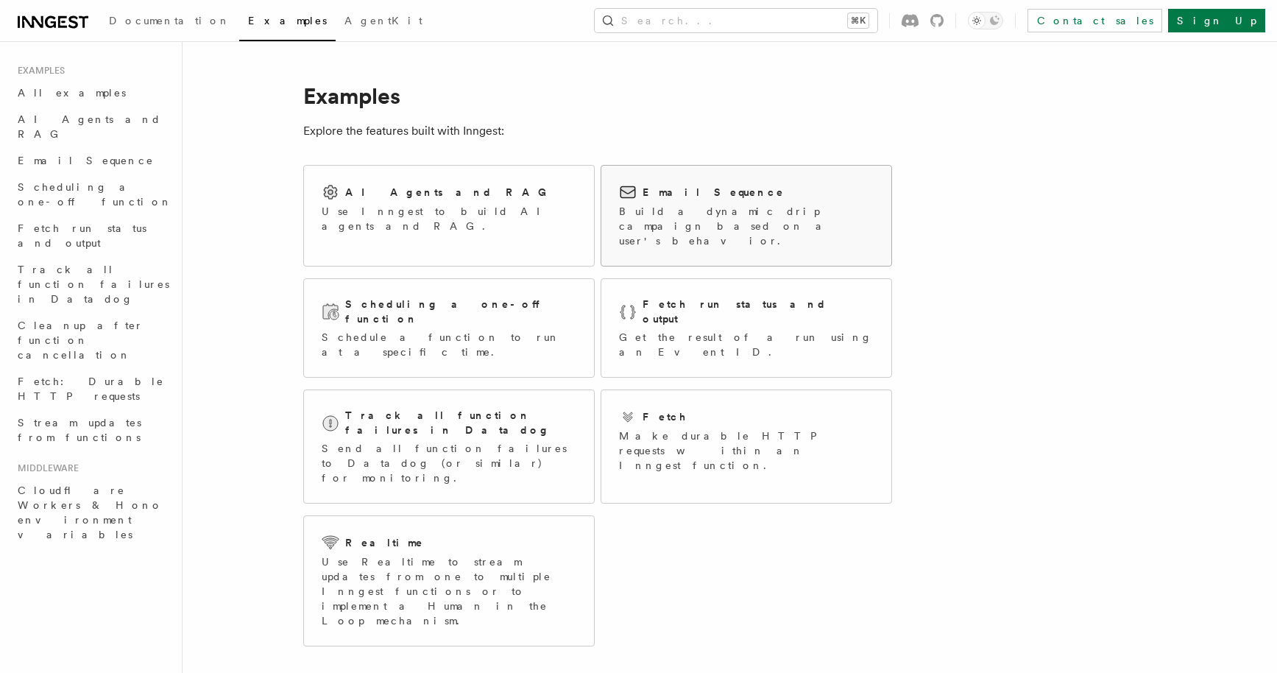
click at [774, 221] on p "Build a dynamic drip campaign based on a user's behavior." at bounding box center [746, 226] width 255 height 44
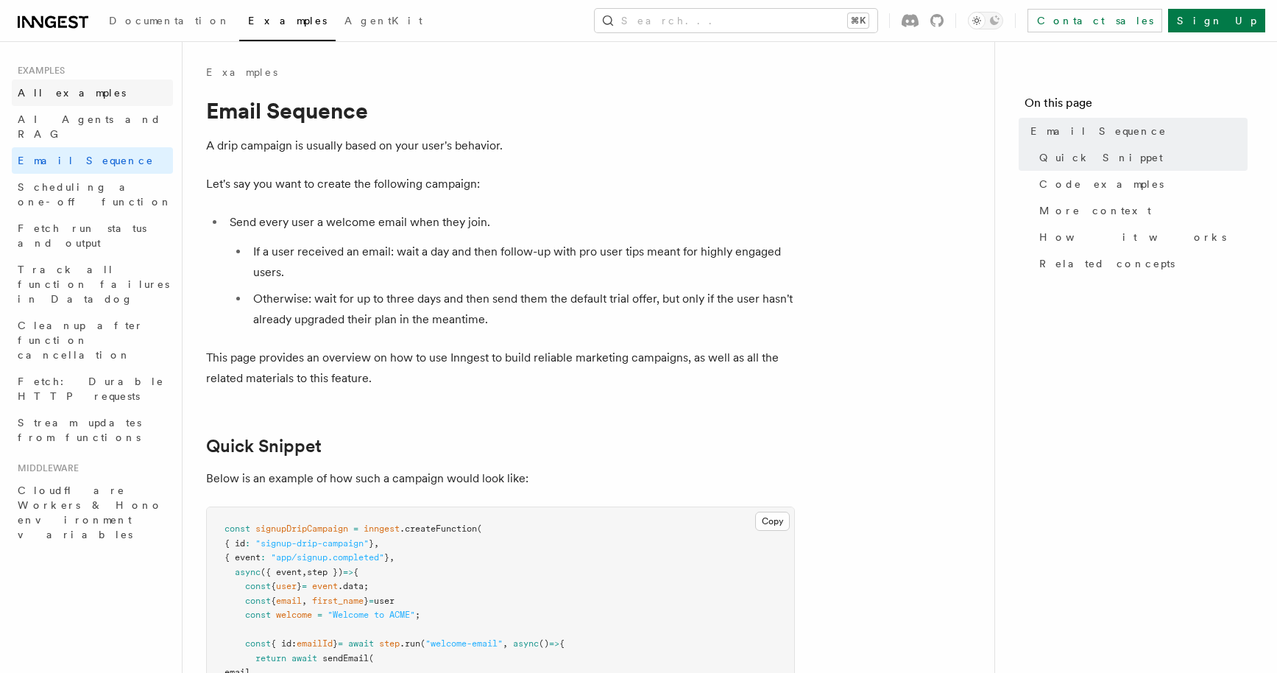
click at [65, 102] on link "All examples" at bounding box center [92, 92] width 161 height 26
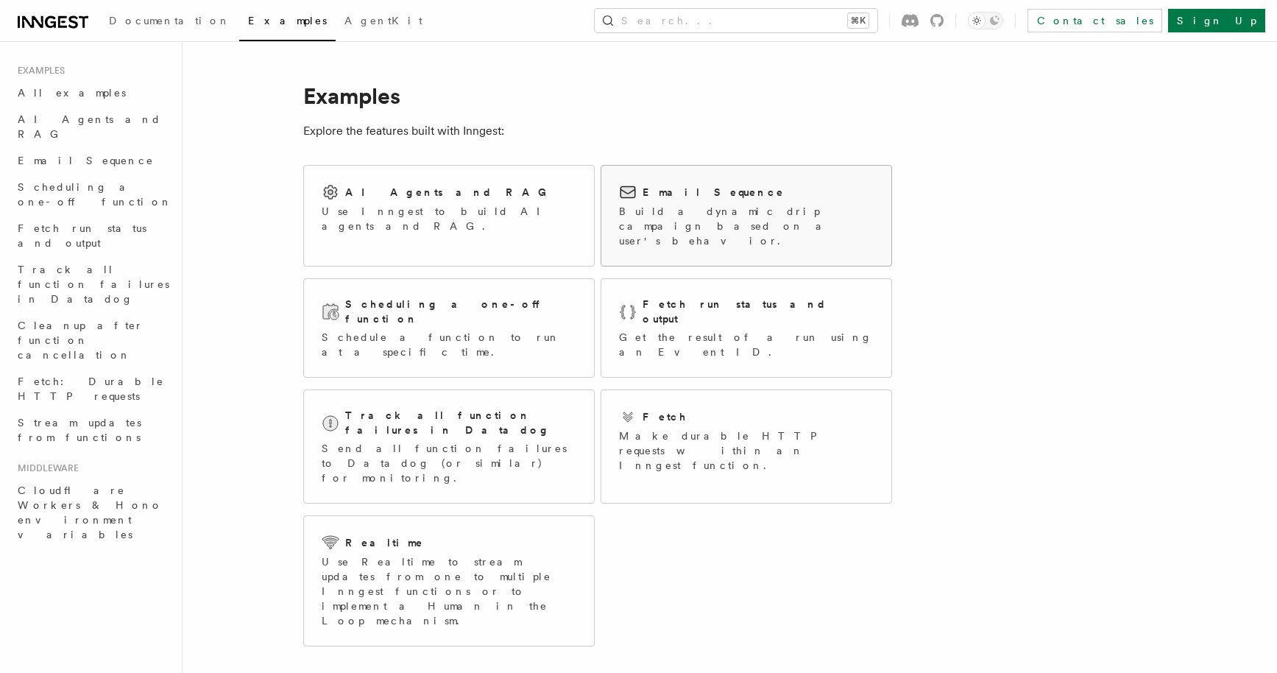
click at [712, 203] on div "Email Sequence Build a dynamic drip campaign based on a user's behavior." at bounding box center [746, 215] width 255 height 65
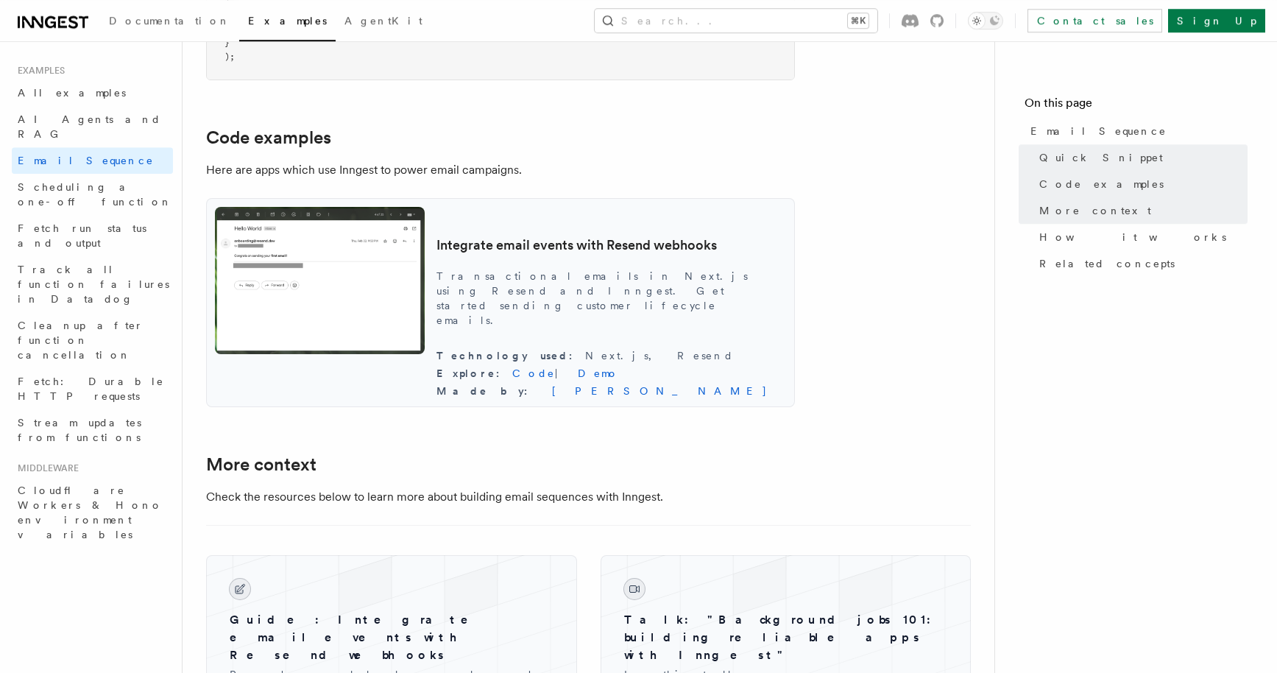
scroll to position [1307, 0]
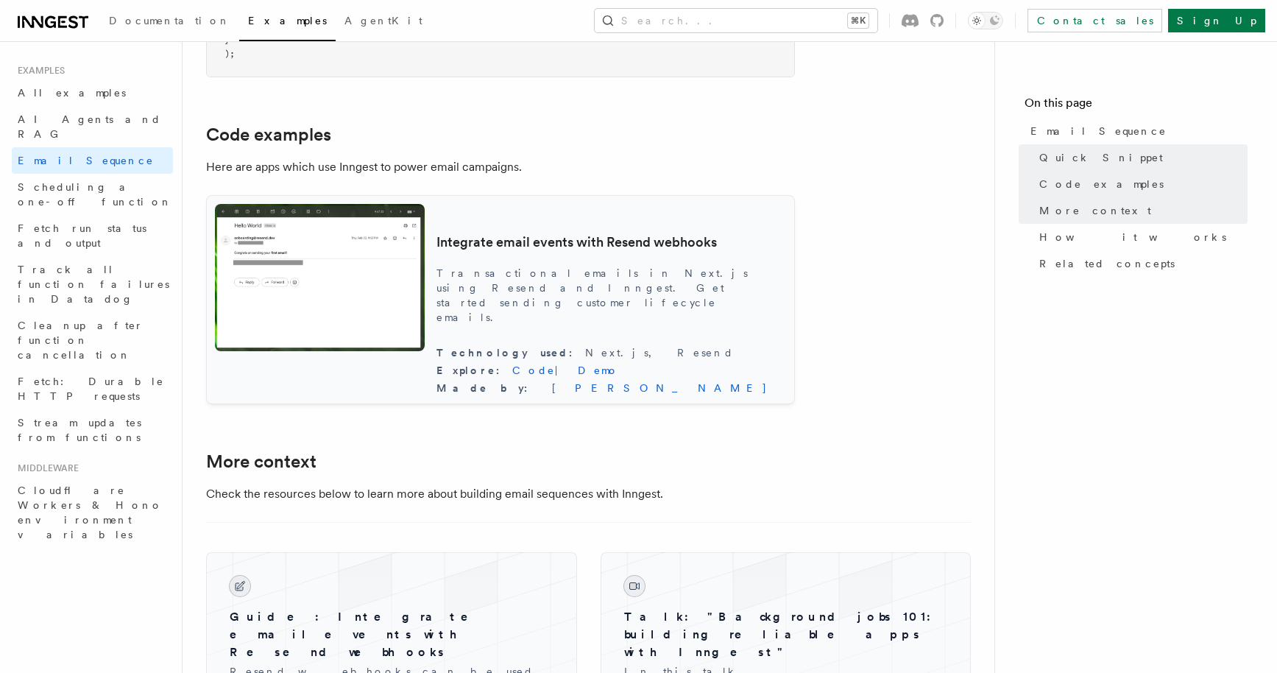
click at [689, 321] on p "Transactional emails in Next.js using Resend and Inngest. Get started sending c…" at bounding box center [611, 295] width 350 height 59
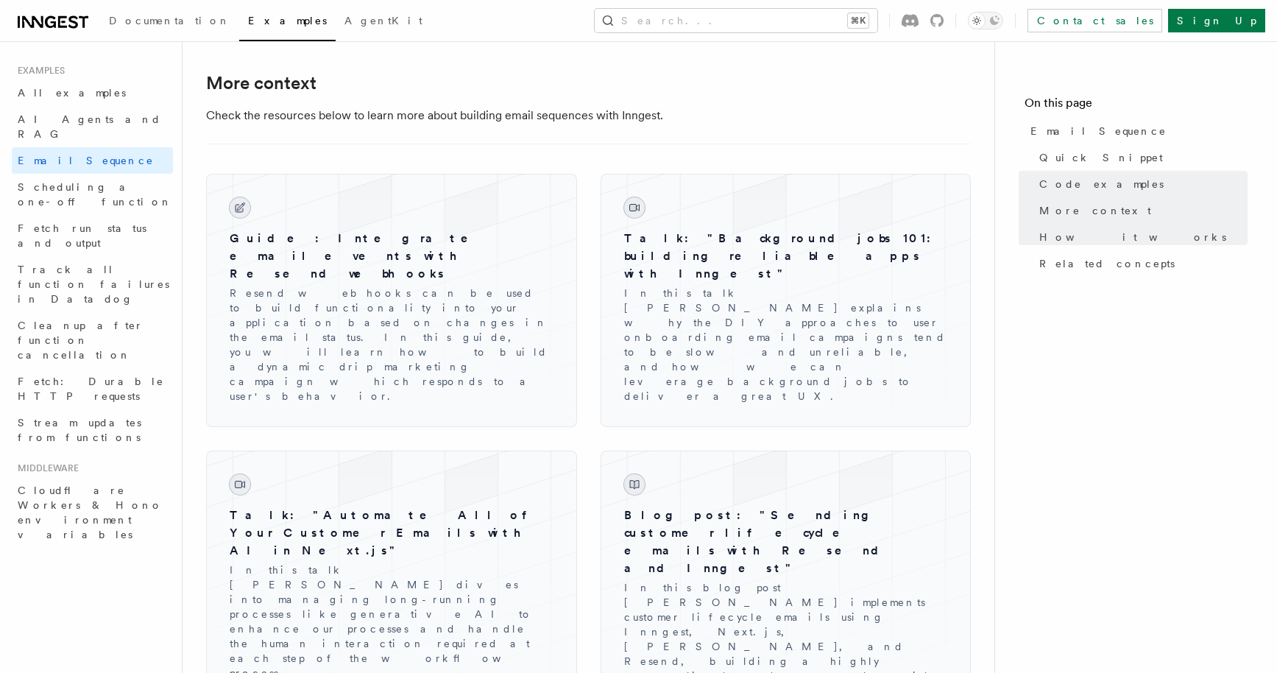
scroll to position [1696, 0]
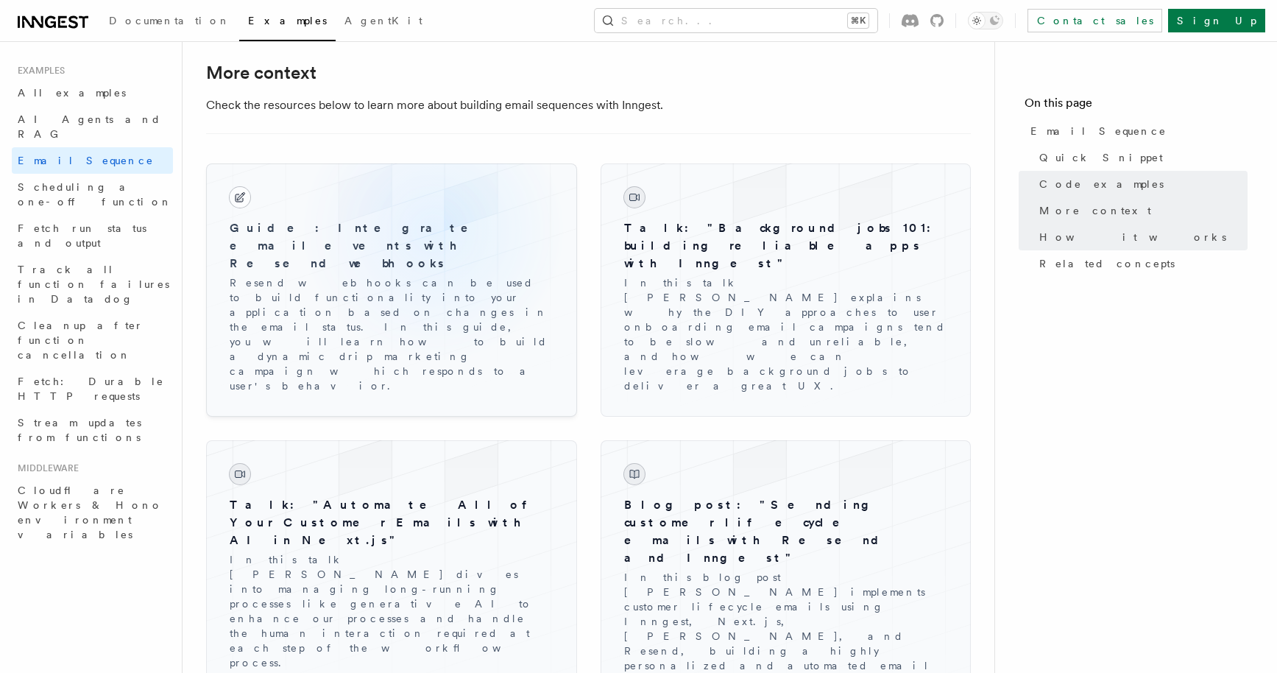
click at [433, 257] on h3 "Guide: Integrate email events with Resend webhooks" at bounding box center [392, 245] width 324 height 53
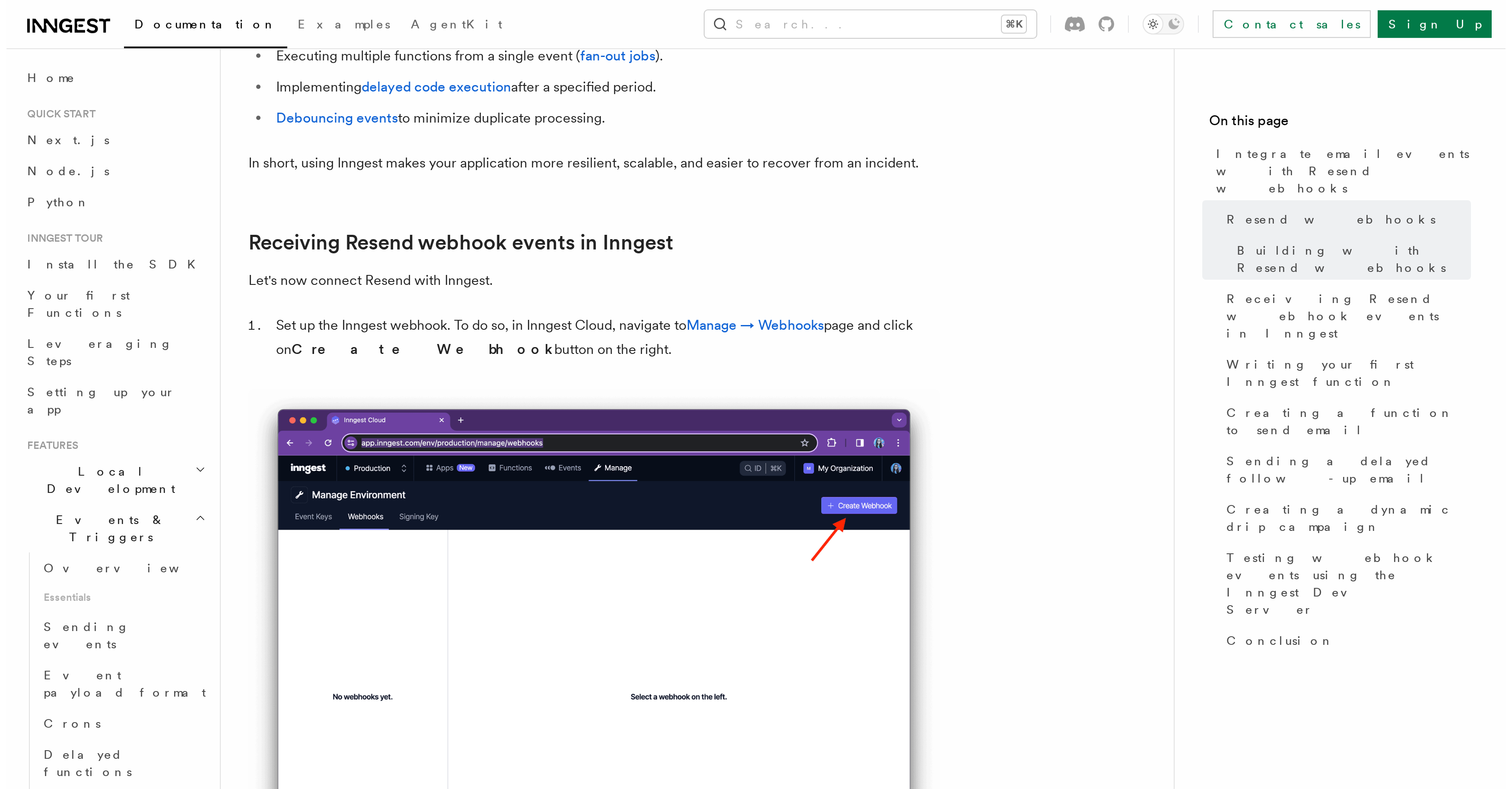
scroll to position [767, 0]
